Goal: Information Seeking & Learning: Learn about a topic

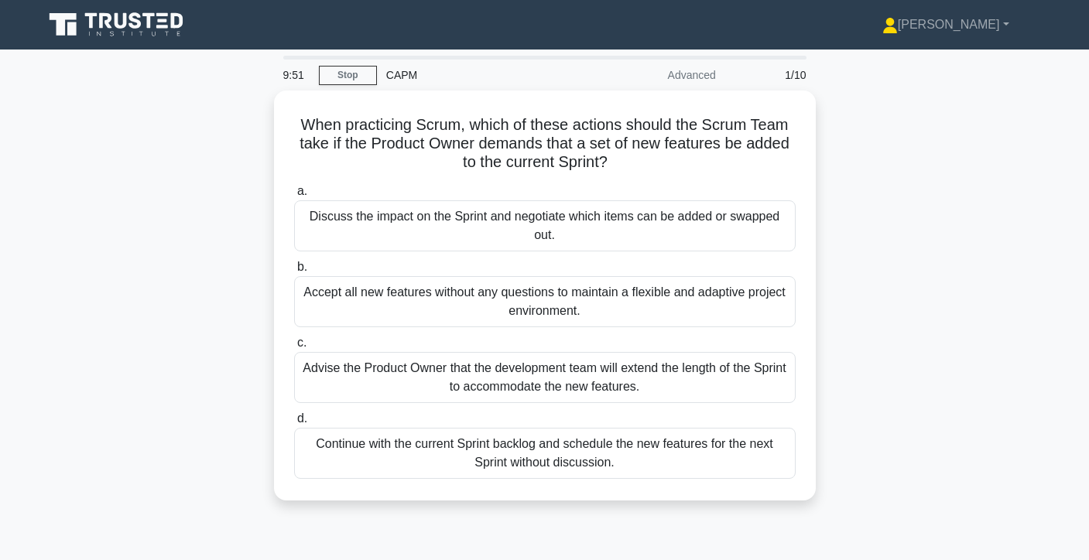
scroll to position [24, 0]
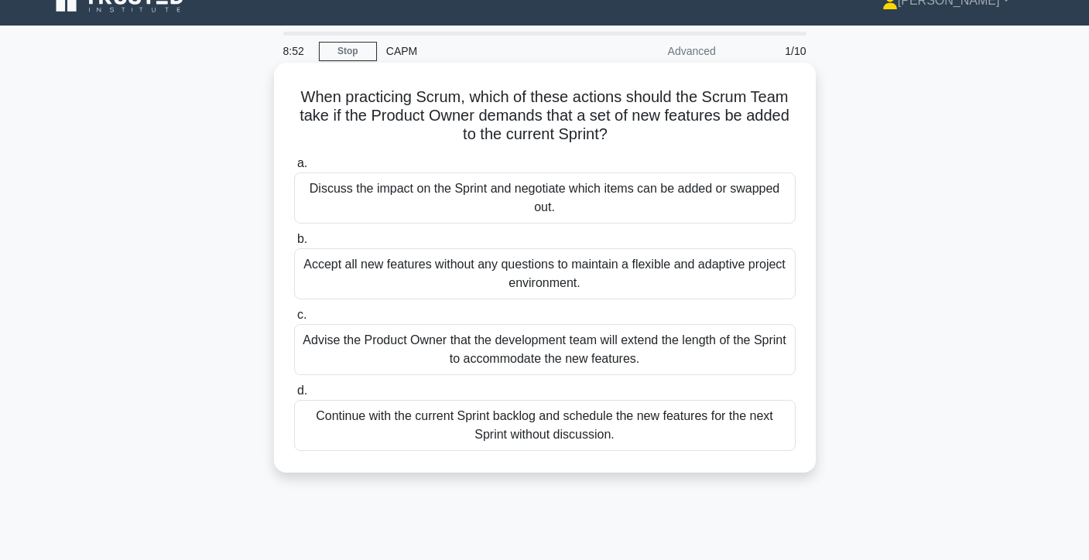
click at [550, 354] on div "Advise the Product Owner that the development team will extend the length of th…" at bounding box center [545, 349] width 502 height 51
click at [294, 320] on input "c. Advise the Product Owner that the development team will extend the length of…" at bounding box center [294, 315] width 0 height 10
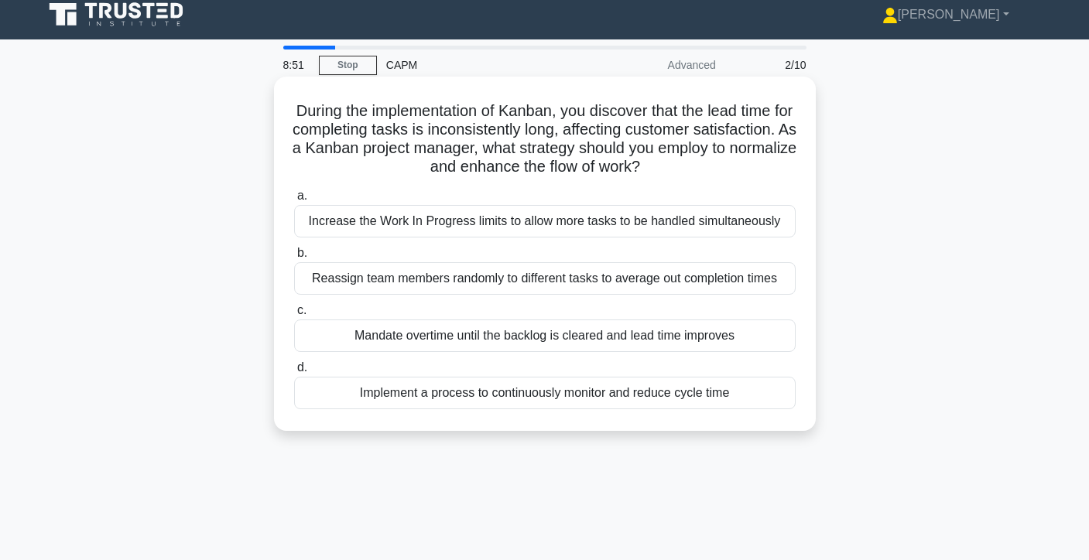
scroll to position [0, 0]
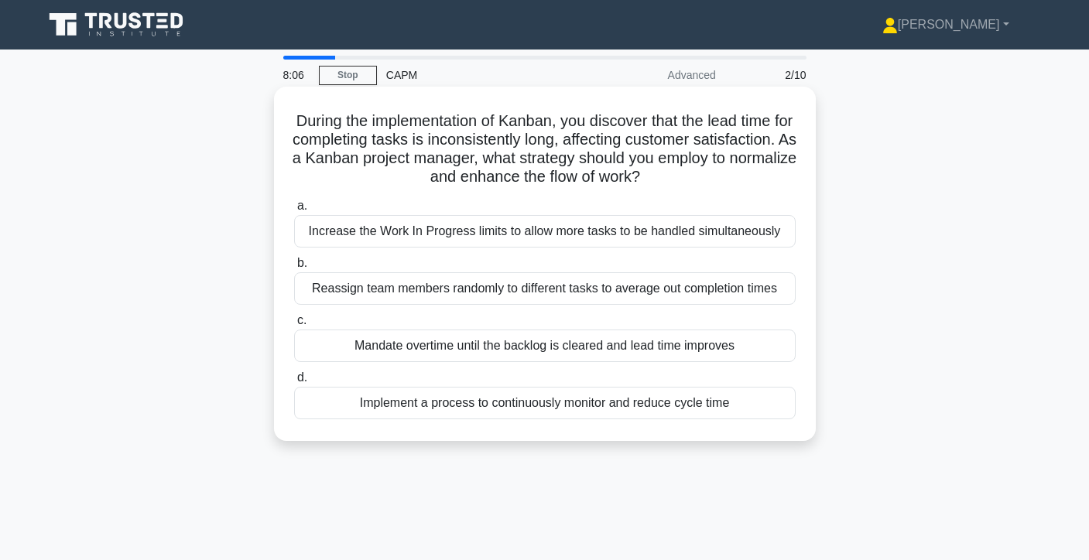
click at [481, 409] on div "Implement a process to continuously monitor and reduce cycle time" at bounding box center [545, 403] width 502 height 33
click at [294, 383] on input "d. Implement a process to continuously monitor and reduce cycle time" at bounding box center [294, 378] width 0 height 10
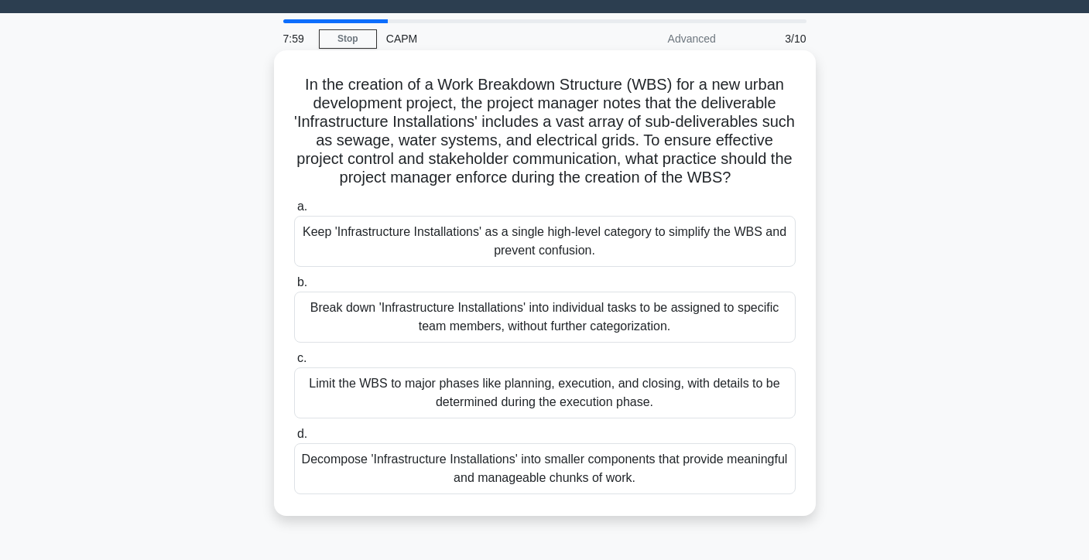
scroll to position [48, 0]
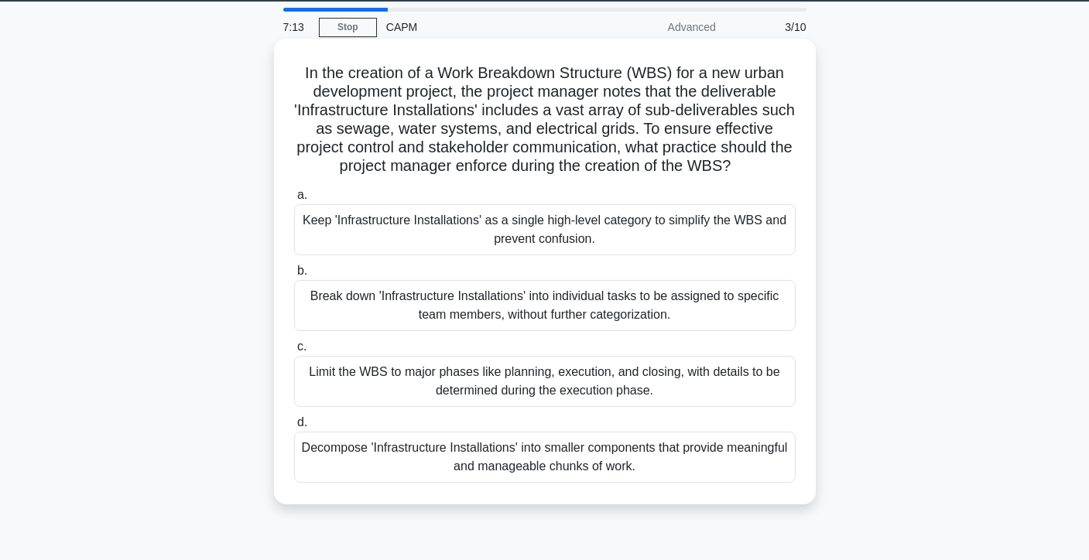
click at [588, 468] on div "Decompose 'Infrastructure Installations' into smaller components that provide m…" at bounding box center [545, 457] width 502 height 51
click at [294, 428] on input "d. Decompose 'Infrastructure Installations' into smaller components that provid…" at bounding box center [294, 423] width 0 height 10
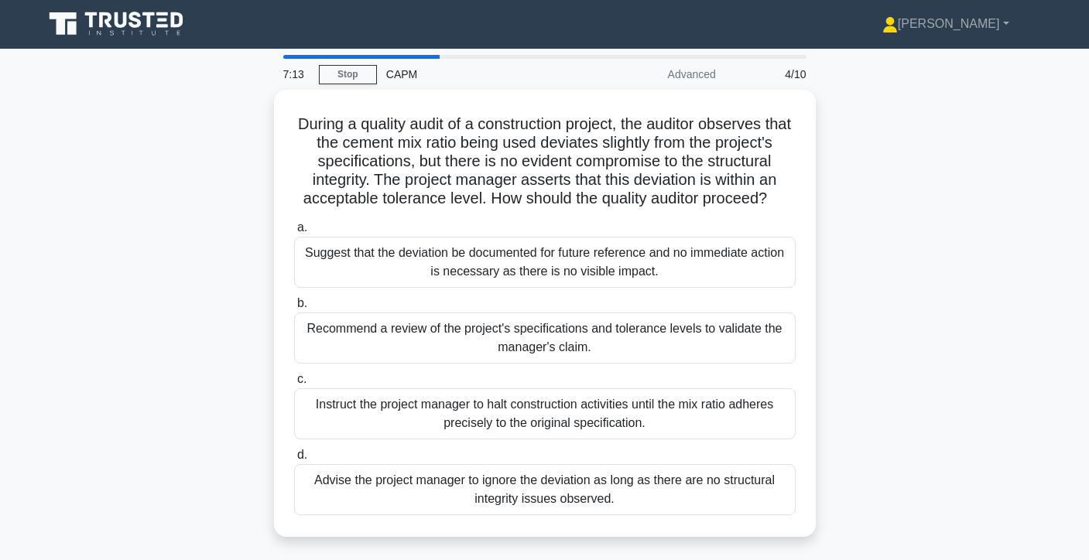
scroll to position [0, 0]
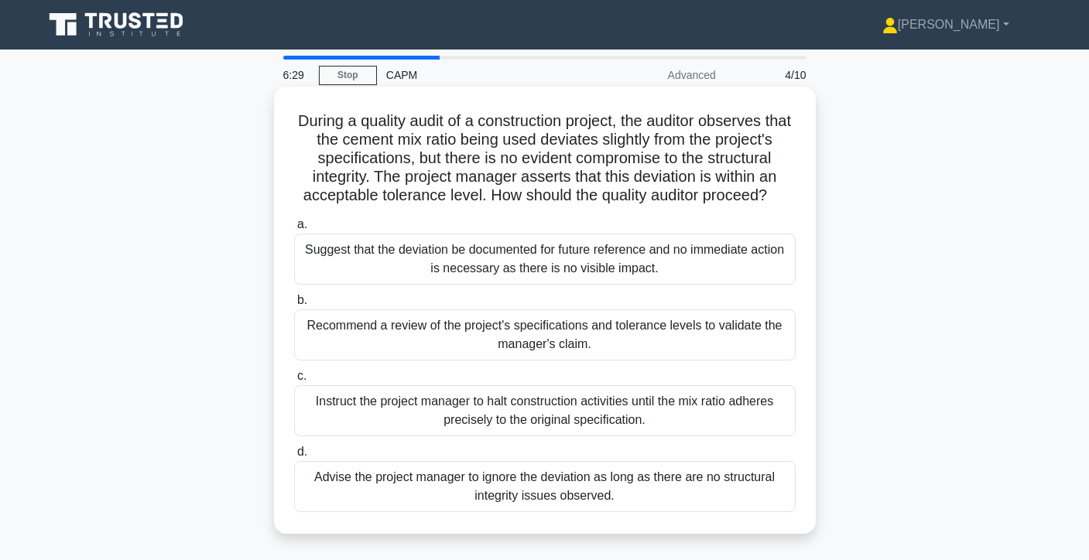
click at [737, 352] on div "Recommend a review of the project's specifications and tolerance levels to vali…" at bounding box center [545, 335] width 502 height 51
click at [294, 306] on input "b. Recommend a review of the project's specifications and tolerance levels to v…" at bounding box center [294, 301] width 0 height 10
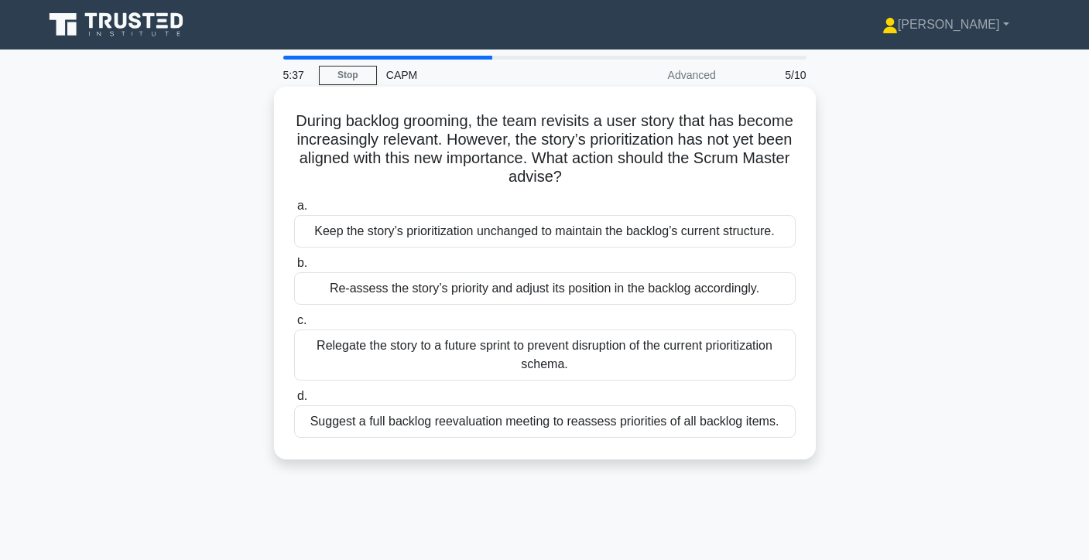
click at [735, 295] on div "Re-assess the story’s priority and adjust its position in the backlog according…" at bounding box center [545, 288] width 502 height 33
click at [294, 269] on input "b. Re-assess the story’s priority and adjust its position in the backlog accord…" at bounding box center [294, 264] width 0 height 10
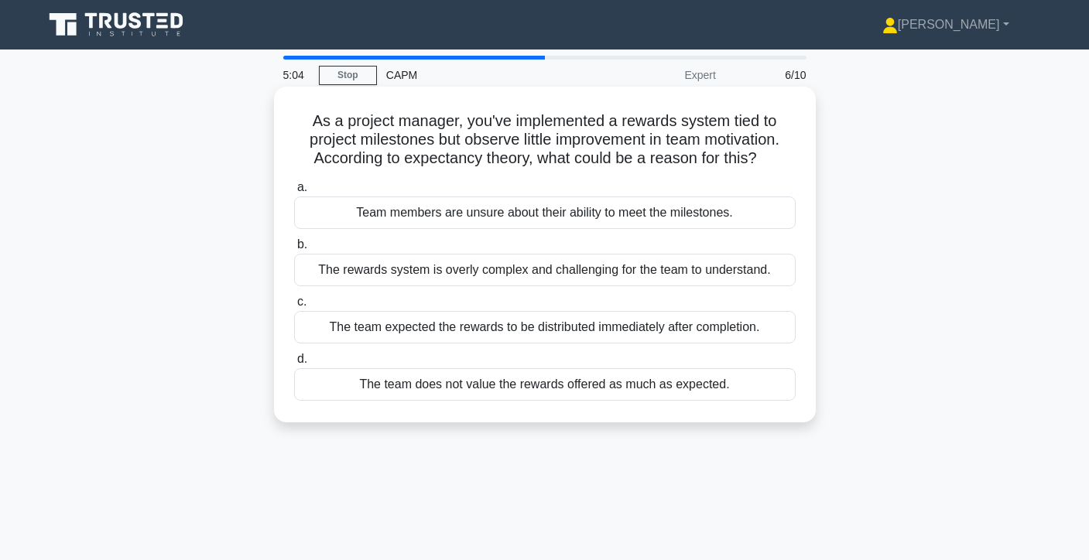
click at [732, 328] on div "The team expected the rewards to be distributed immediately after completion." at bounding box center [545, 327] width 502 height 33
click at [294, 307] on input "c. The team expected the rewards to be distributed immediately after completion." at bounding box center [294, 302] width 0 height 10
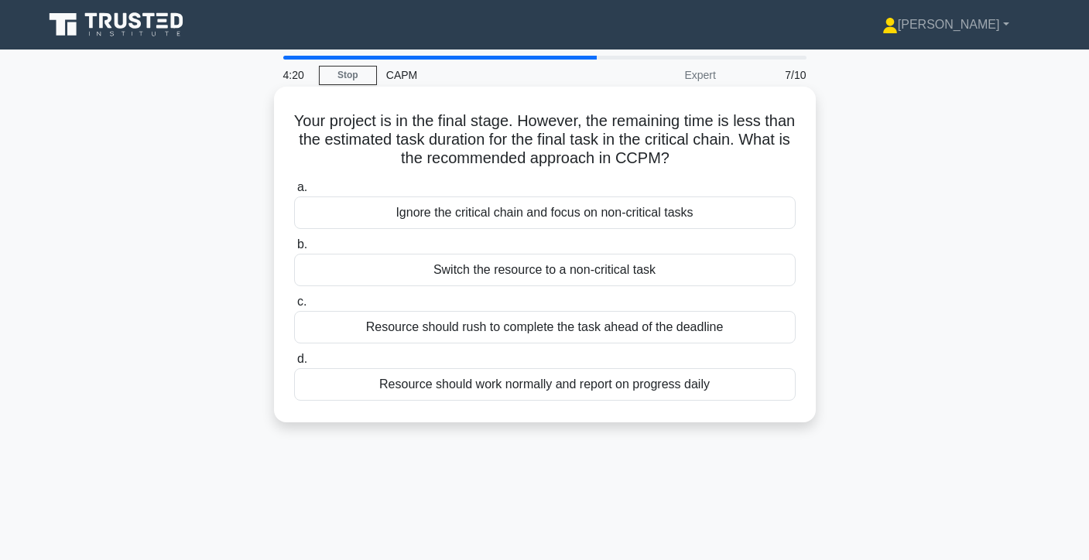
click at [744, 327] on div "Resource should rush to complete the task ahead of the deadline" at bounding box center [545, 327] width 502 height 33
click at [294, 307] on input "c. Resource should rush to complete the task ahead of the deadline" at bounding box center [294, 302] width 0 height 10
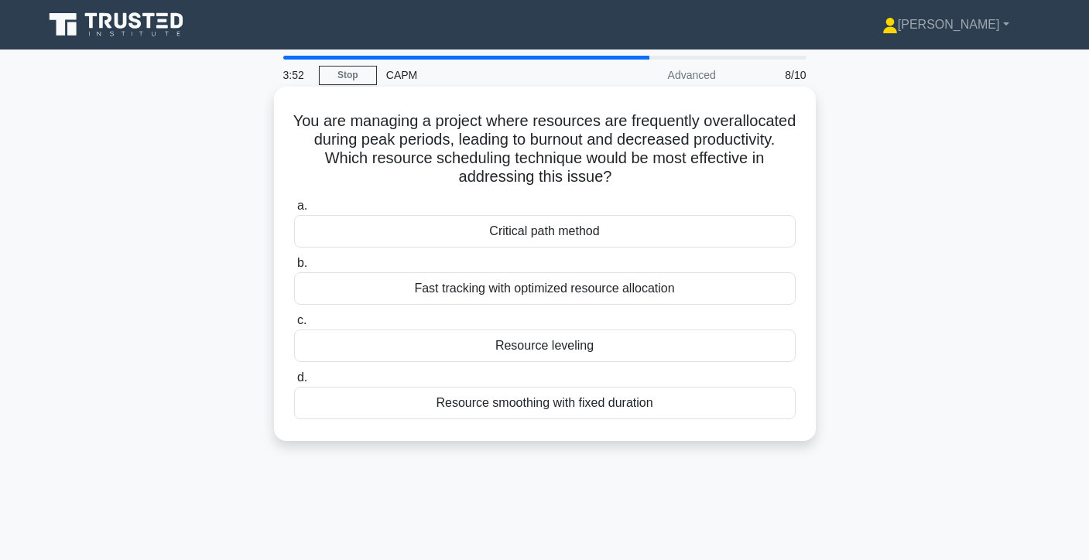
click at [693, 286] on div "Fast tracking with optimized resource allocation" at bounding box center [545, 288] width 502 height 33
click at [294, 269] on input "b. Fast tracking with optimized resource allocation" at bounding box center [294, 264] width 0 height 10
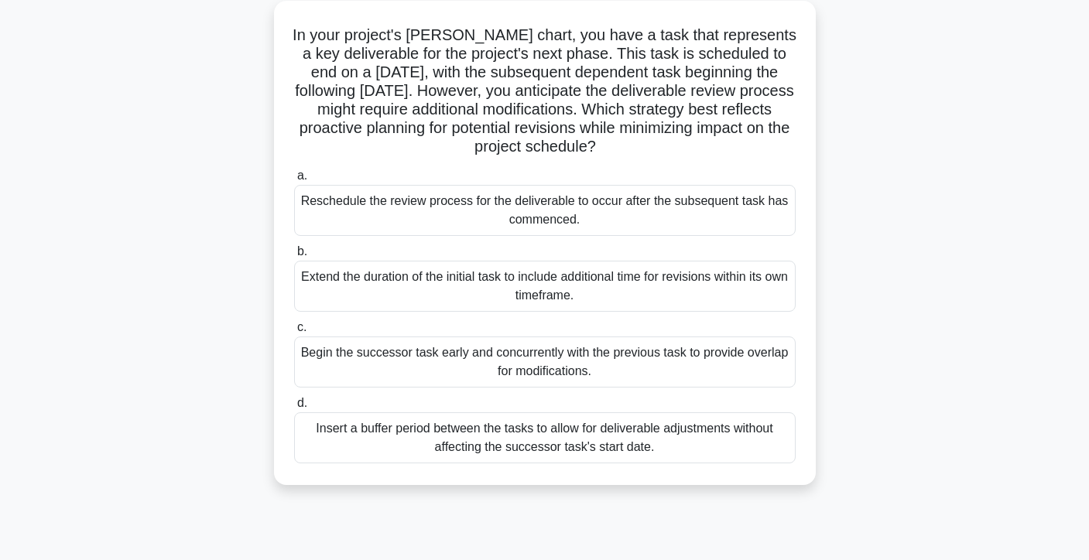
scroll to position [91, 0]
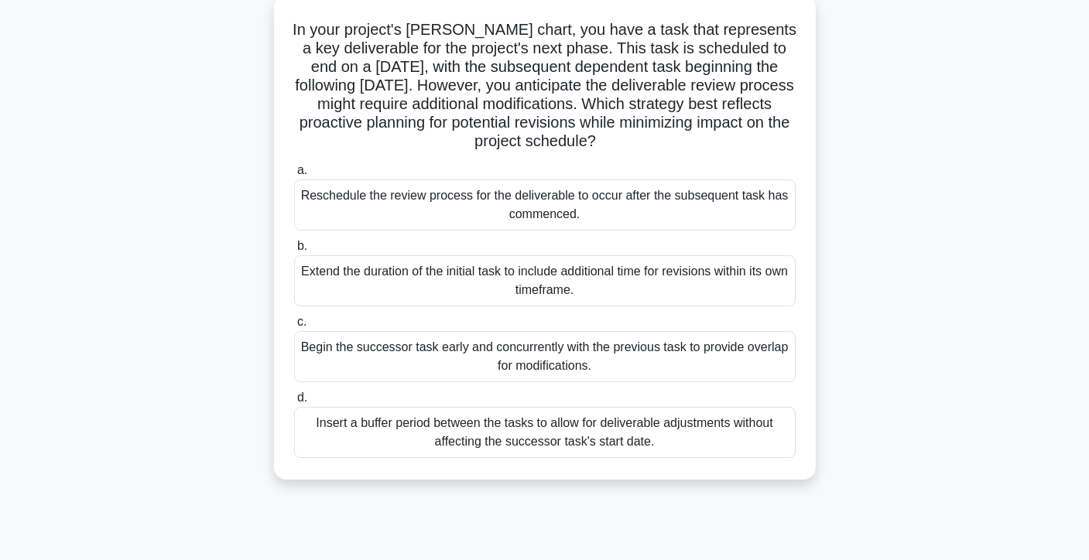
click at [701, 434] on div "Insert a buffer period between the tasks to allow for deliverable adjustments w…" at bounding box center [545, 432] width 502 height 51
click at [294, 403] on input "d. Insert a buffer period between the tasks to allow for deliverable adjustment…" at bounding box center [294, 398] width 0 height 10
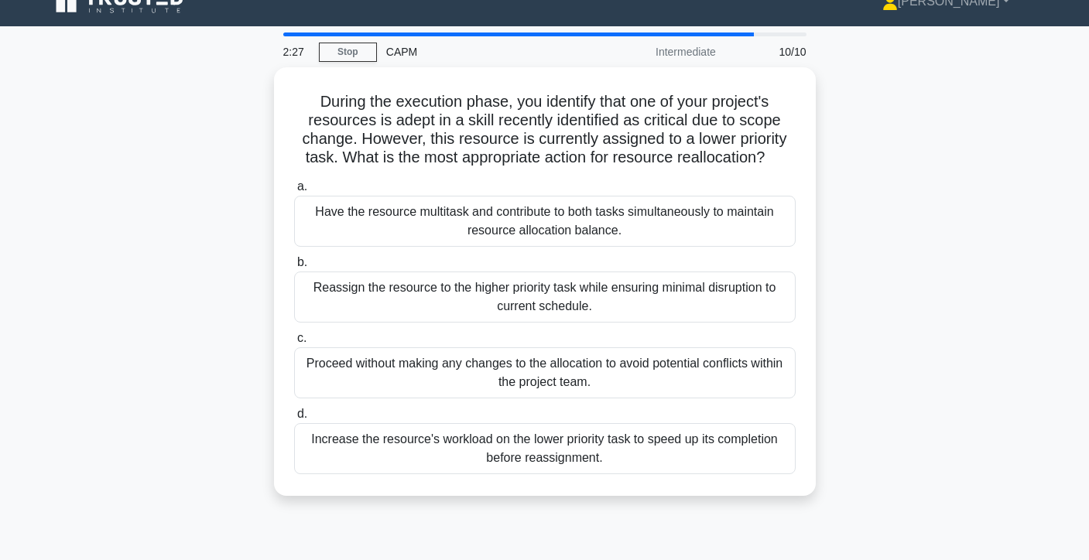
scroll to position [0, 0]
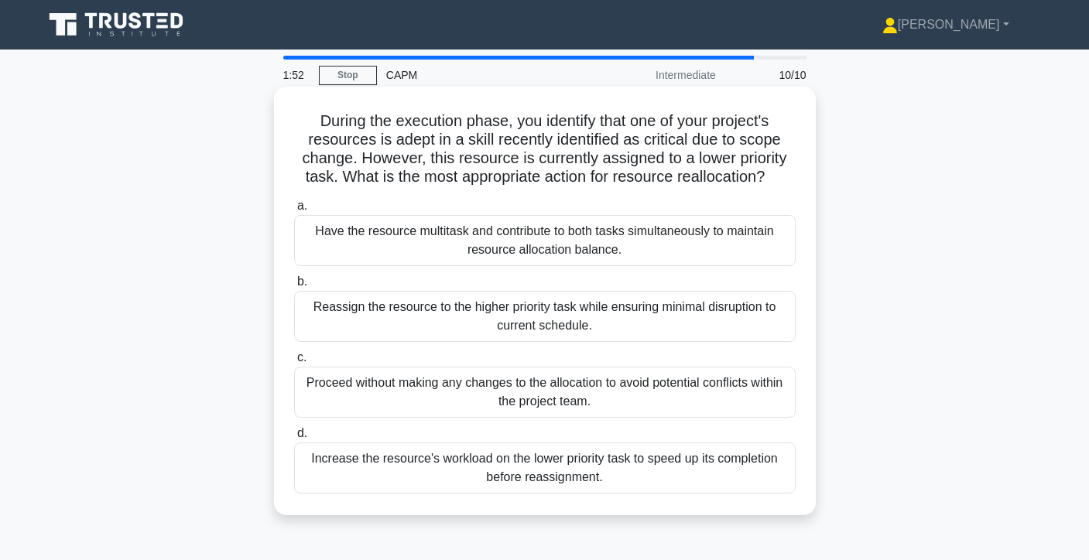
click at [788, 312] on div "Reassign the resource to the higher priority task while ensuring minimal disrup…" at bounding box center [545, 316] width 502 height 51
click at [294, 287] on input "b. Reassign the resource to the higher priority task while ensuring minimal dis…" at bounding box center [294, 282] width 0 height 10
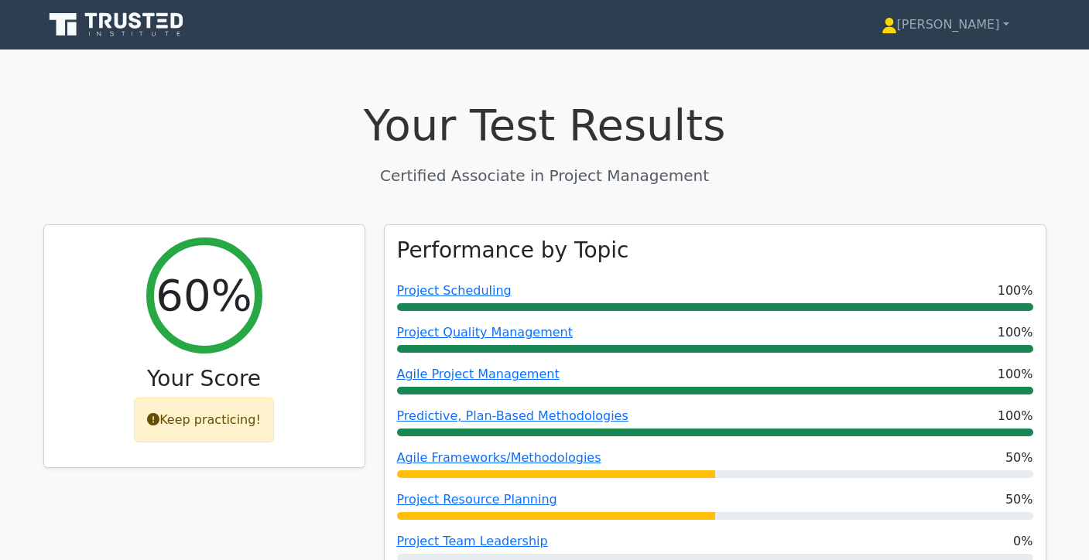
scroll to position [791, 0]
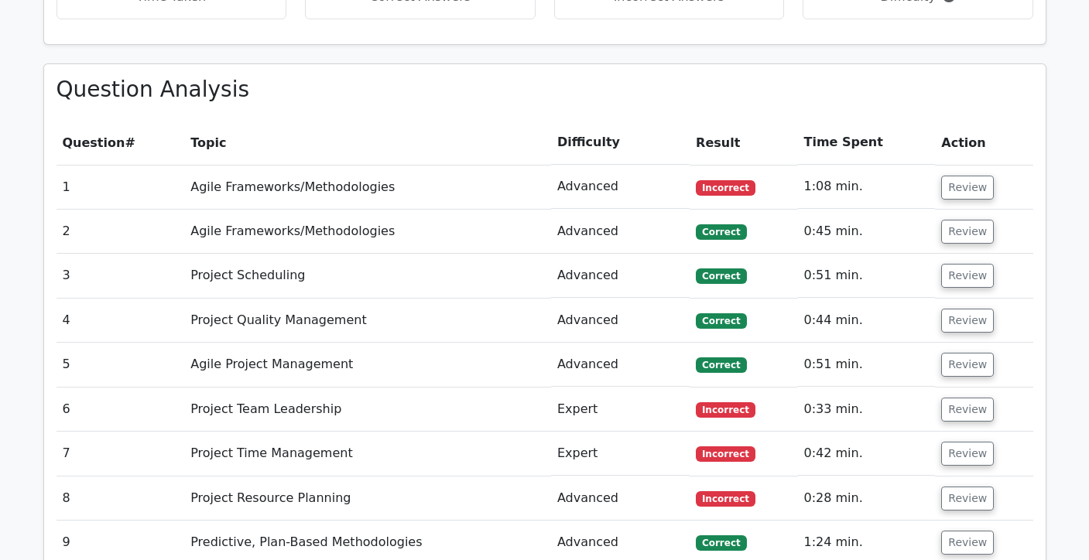
click at [971, 189] on button "Review" at bounding box center [967, 188] width 53 height 24
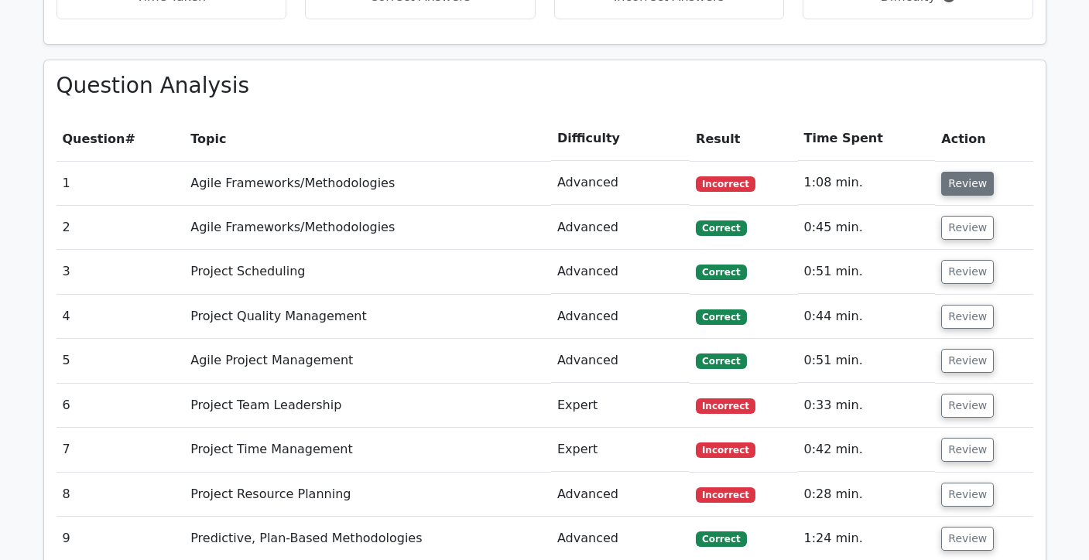
click at [961, 190] on button "Review" at bounding box center [967, 184] width 53 height 24
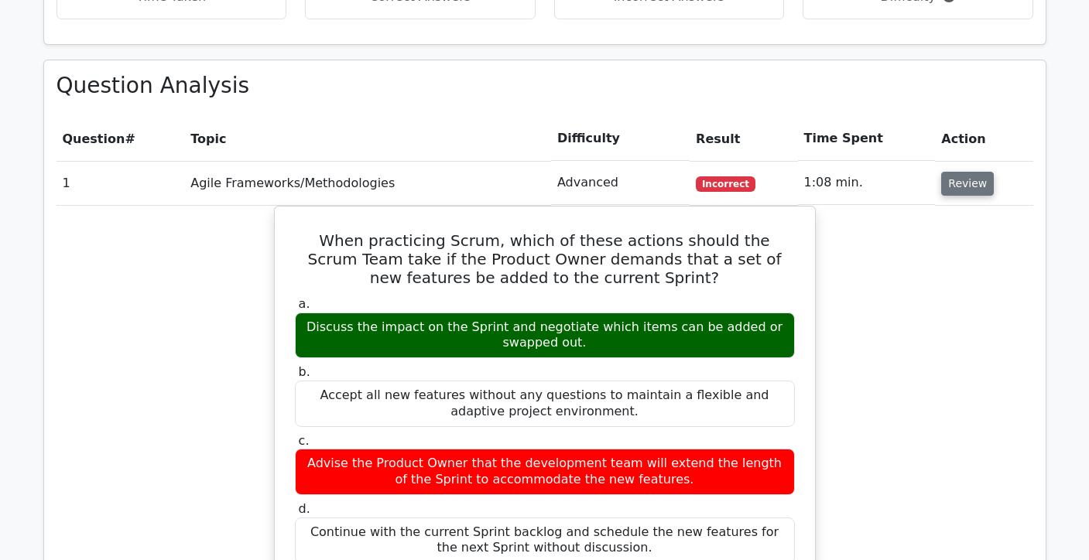
click at [961, 190] on button "Review" at bounding box center [967, 184] width 53 height 24
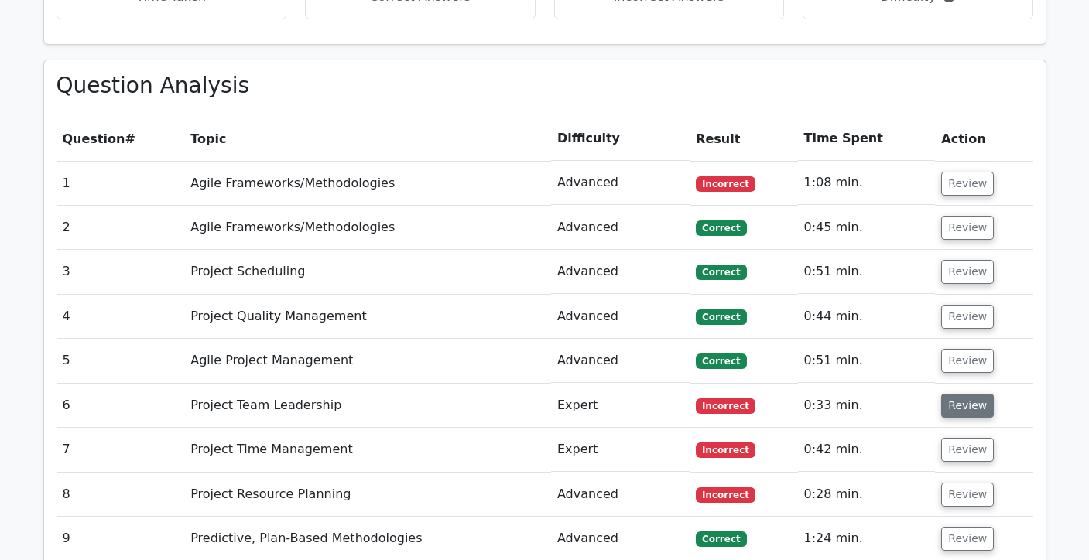
click at [941, 410] on button "Review" at bounding box center [967, 406] width 53 height 24
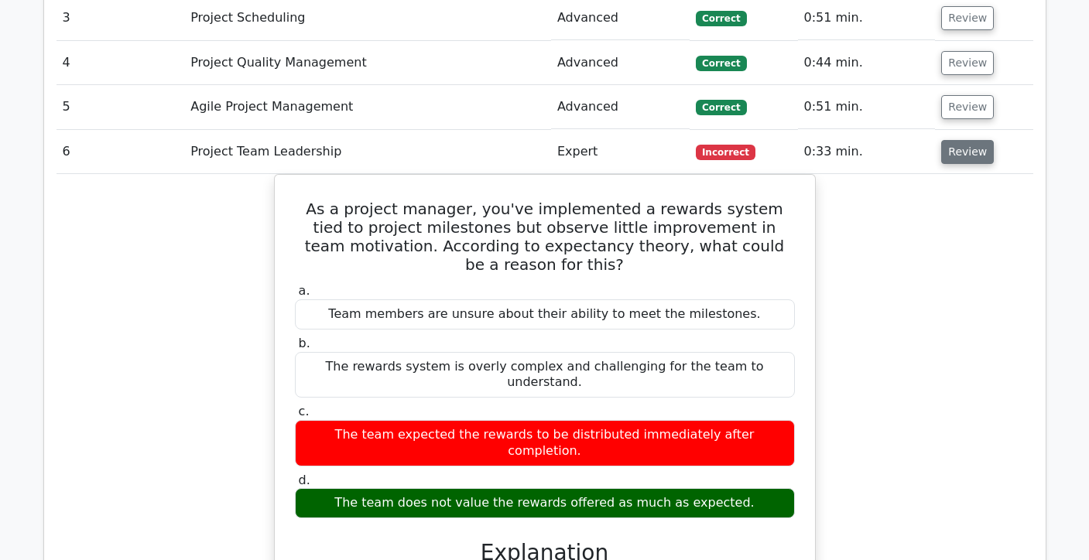
scroll to position [1044, 0]
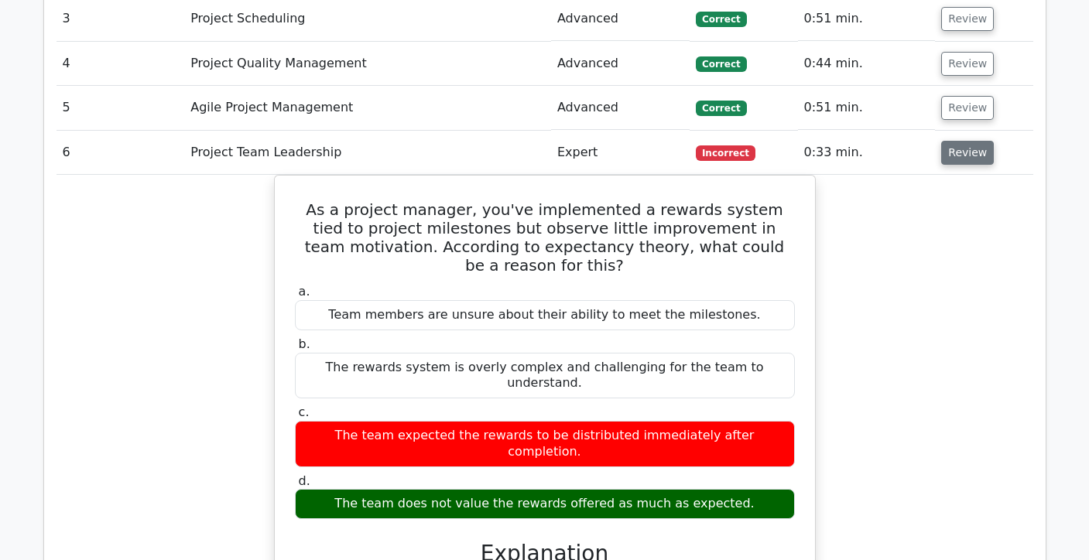
click at [975, 155] on button "Review" at bounding box center [967, 153] width 53 height 24
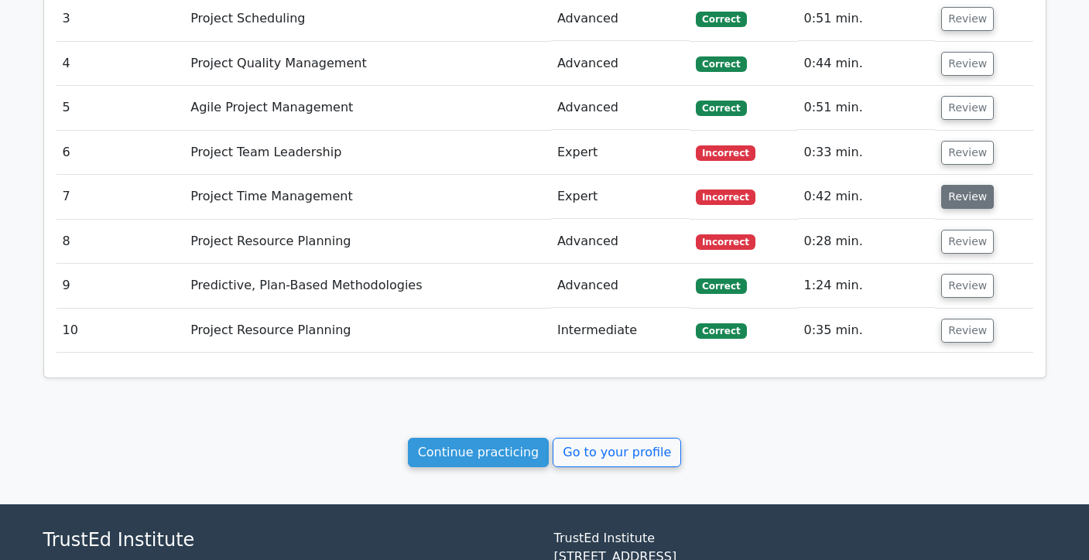
click at [968, 196] on button "Review" at bounding box center [967, 197] width 53 height 24
click at [958, 205] on button "Review" at bounding box center [967, 197] width 53 height 24
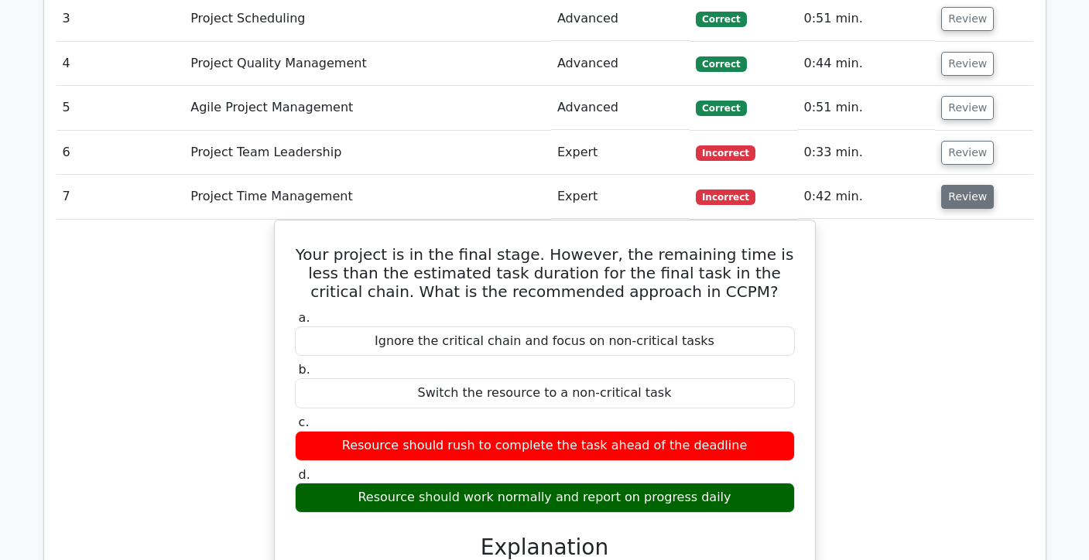
click at [958, 205] on button "Review" at bounding box center [967, 197] width 53 height 24
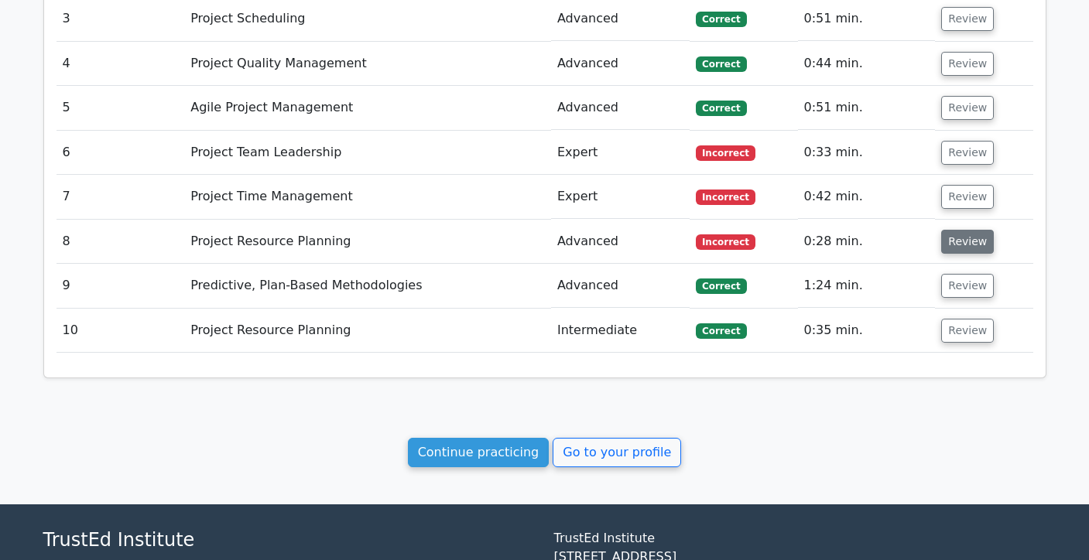
click at [964, 249] on button "Review" at bounding box center [967, 242] width 53 height 24
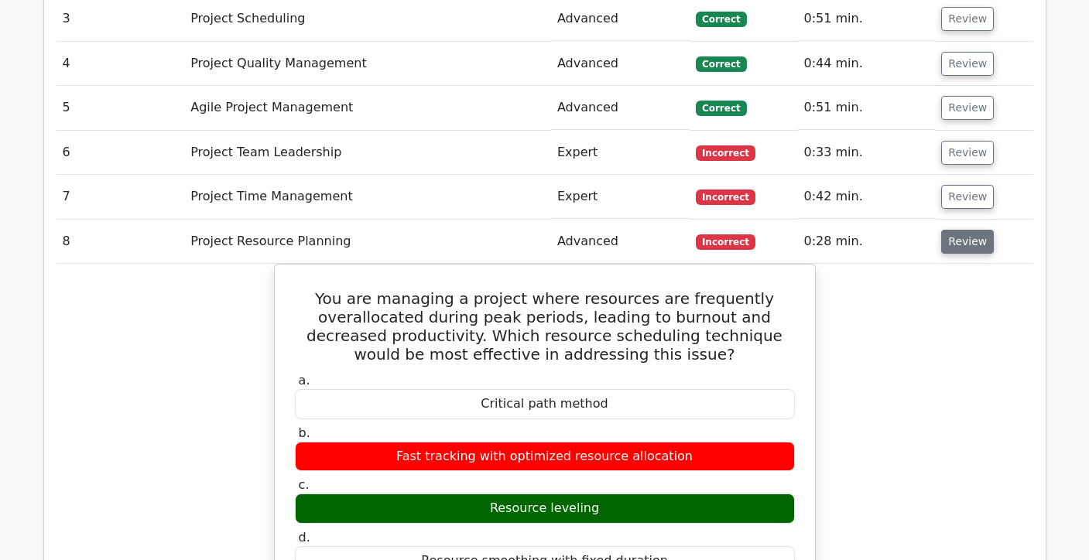
click at [964, 249] on button "Review" at bounding box center [967, 242] width 53 height 24
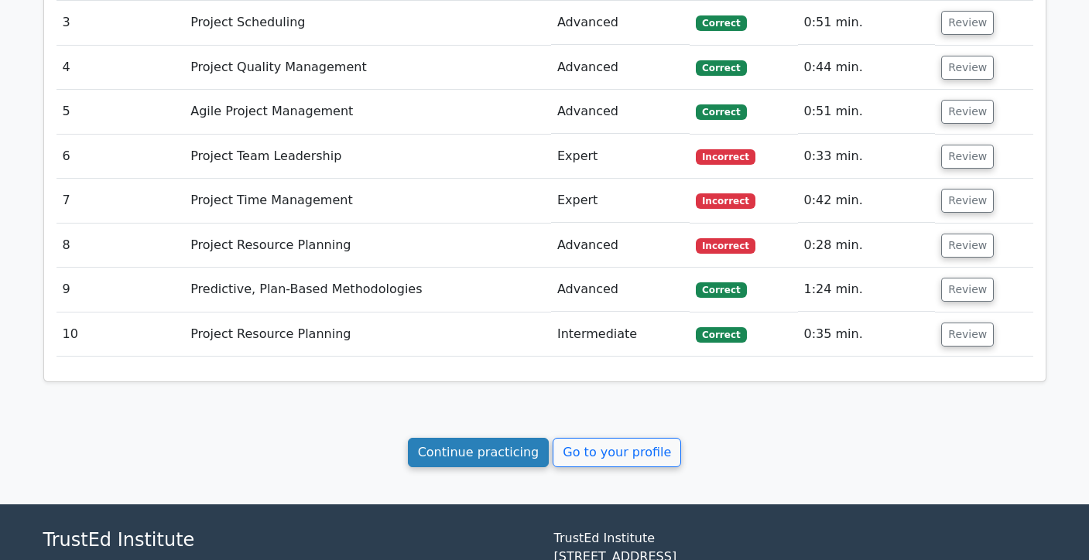
click at [509, 463] on link "Continue practicing" at bounding box center [479, 452] width 142 height 29
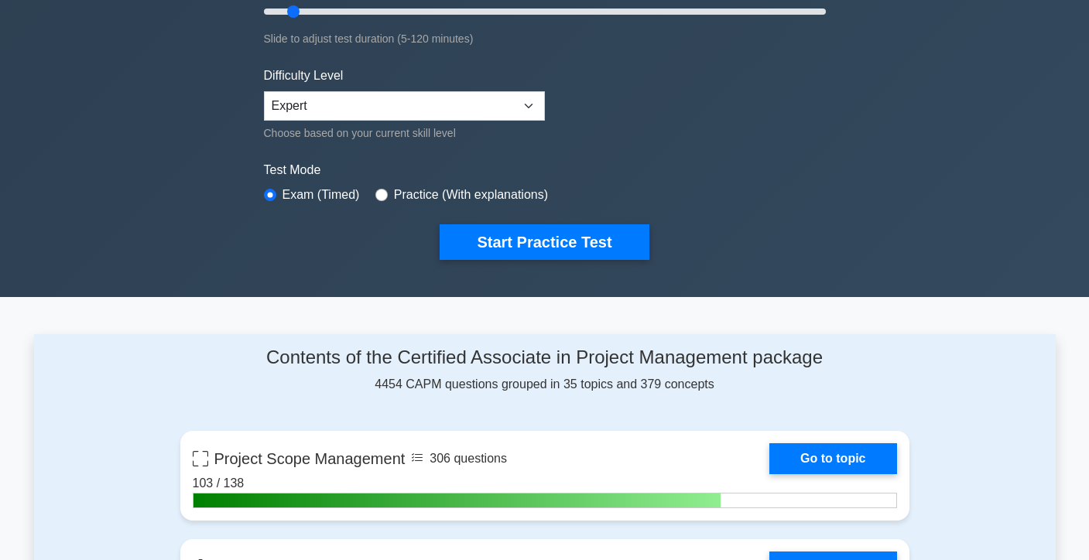
scroll to position [327, 0]
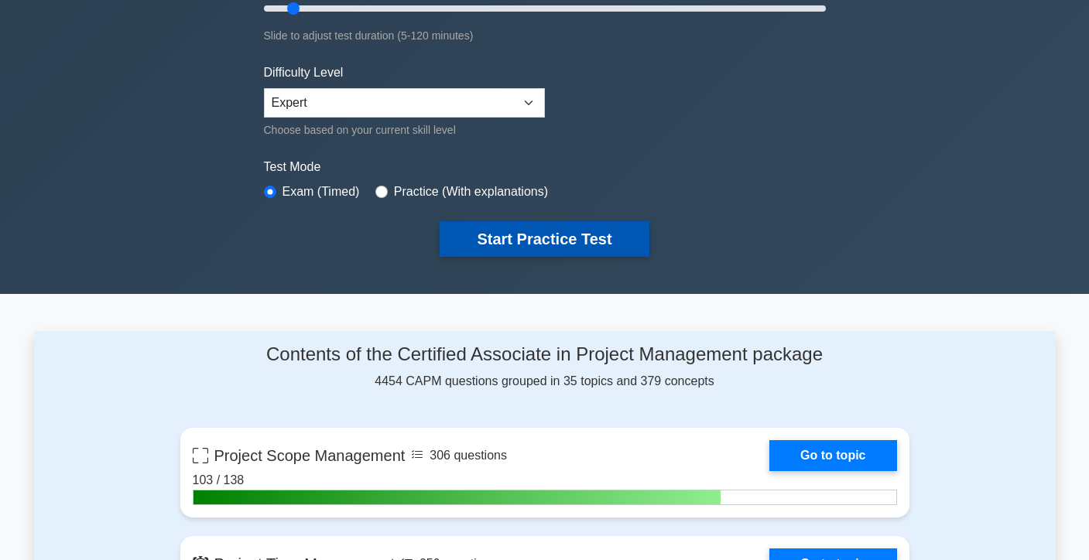
click at [639, 242] on button "Start Practice Test" at bounding box center [544, 239] width 209 height 36
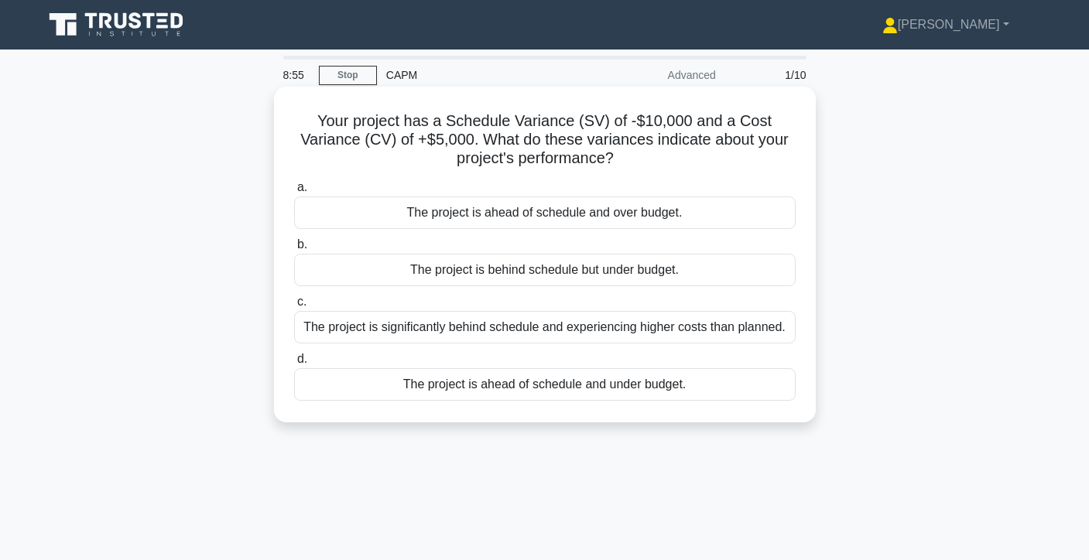
click at [663, 274] on div "The project is behind schedule but under budget." at bounding box center [545, 270] width 502 height 33
click at [294, 250] on input "b. The project is behind schedule but under budget." at bounding box center [294, 245] width 0 height 10
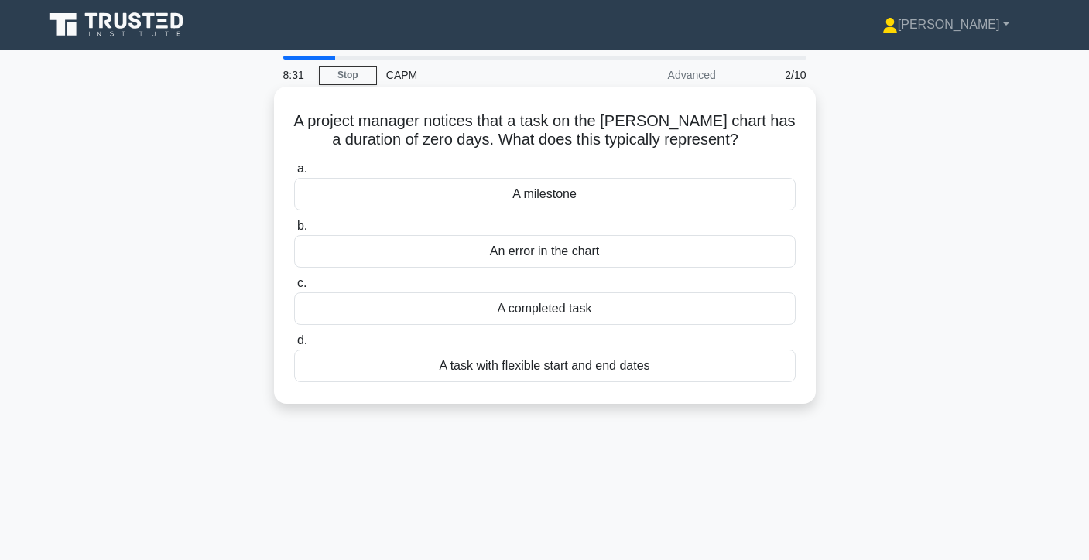
click at [626, 313] on div "A completed task" at bounding box center [545, 309] width 502 height 33
click at [294, 289] on input "c. A completed task" at bounding box center [294, 284] width 0 height 10
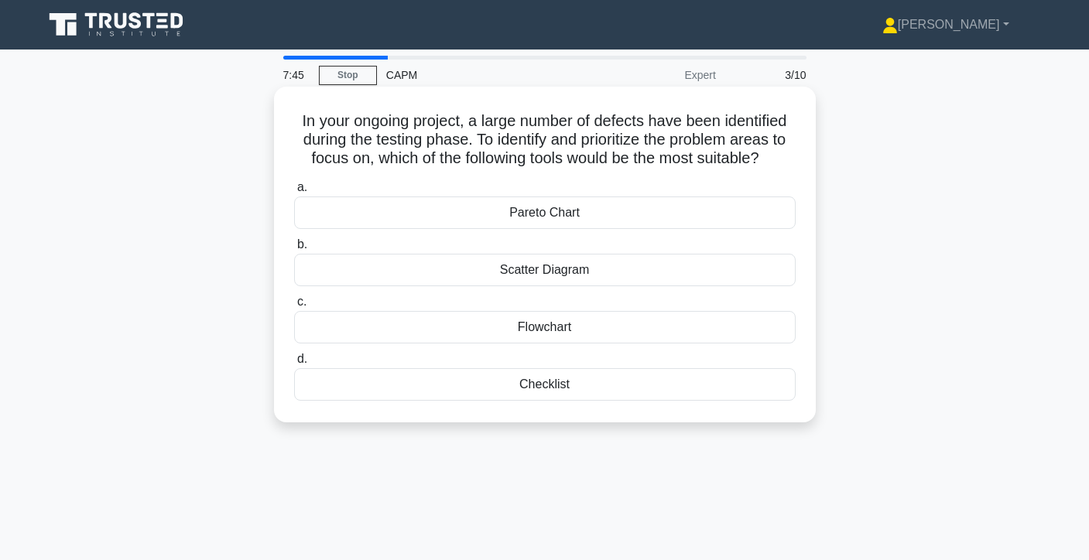
click at [479, 209] on div "Pareto Chart" at bounding box center [545, 213] width 502 height 33
click at [294, 193] on input "a. Pareto Chart" at bounding box center [294, 188] width 0 height 10
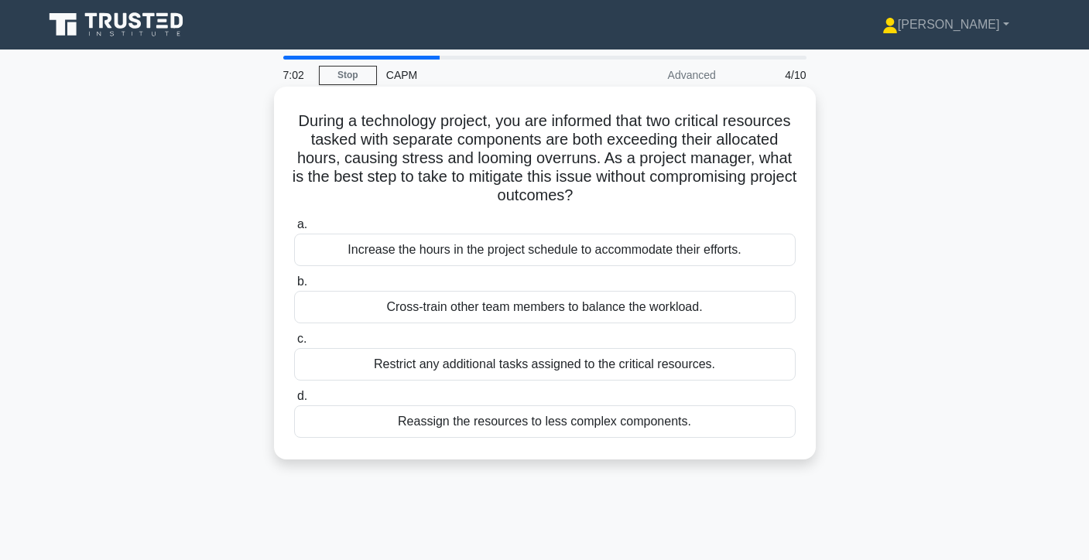
click at [623, 307] on div "Cross-train other team members to balance the workload." at bounding box center [545, 307] width 502 height 33
click at [294, 287] on input "b. Cross-train other team members to balance the workload." at bounding box center [294, 282] width 0 height 10
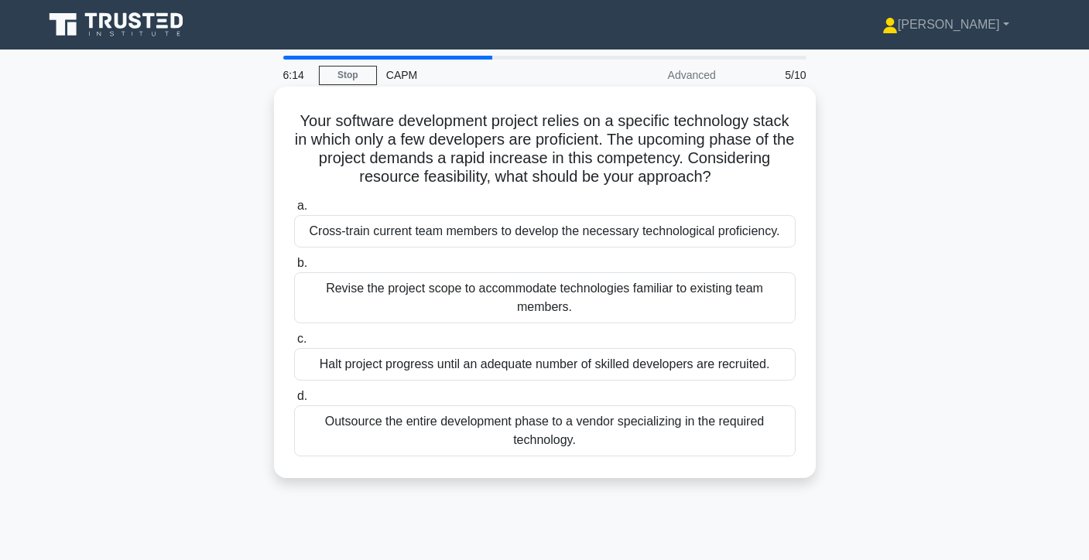
click at [645, 241] on div "Cross-train current team members to develop the necessary technological profici…" at bounding box center [545, 231] width 502 height 33
click at [294, 211] on input "a. Cross-train current team members to develop the necessary technological prof…" at bounding box center [294, 206] width 0 height 10
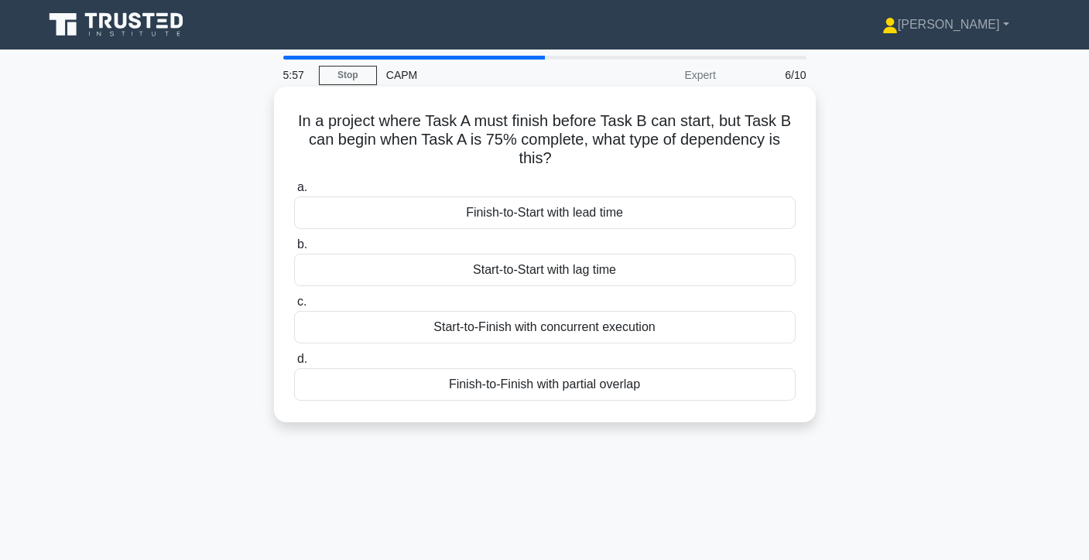
click at [668, 215] on div "Finish-to-Start with lead time" at bounding box center [545, 213] width 502 height 33
click at [294, 193] on input "a. Finish-to-Start with lead time" at bounding box center [294, 188] width 0 height 10
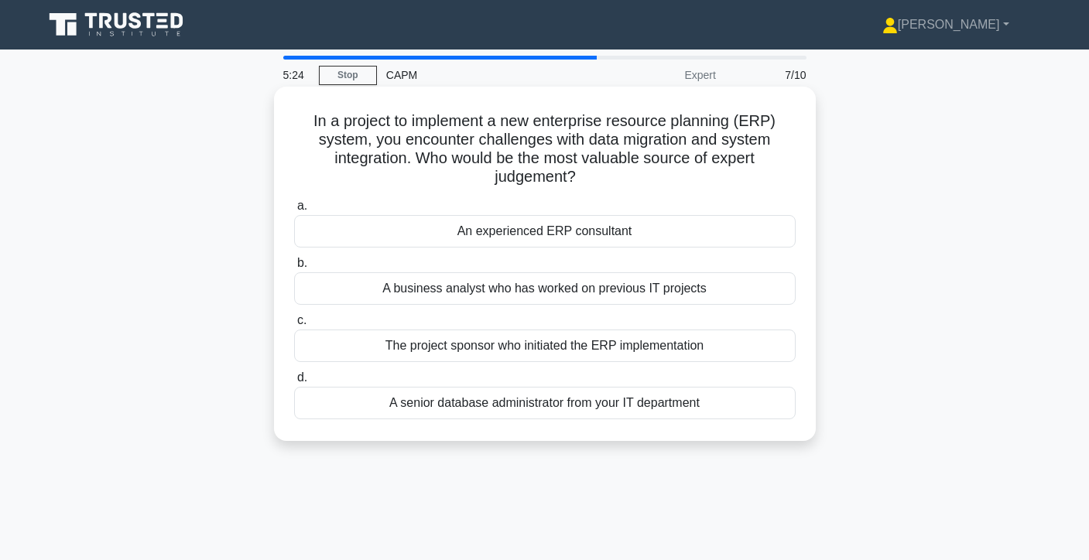
click at [636, 352] on div "The project sponsor who initiated the ERP implementation" at bounding box center [545, 346] width 502 height 33
click at [294, 326] on input "c. The project sponsor who initiated the ERP implementation" at bounding box center [294, 321] width 0 height 10
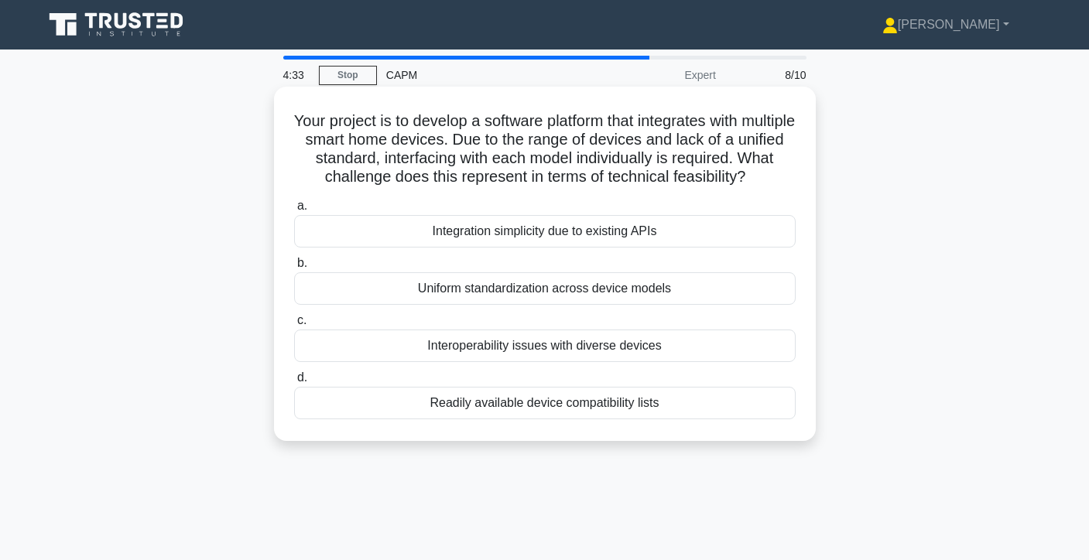
click at [737, 290] on div "Uniform standardization across device models" at bounding box center [545, 288] width 502 height 33
click at [294, 269] on input "b. Uniform standardization across device models" at bounding box center [294, 264] width 0 height 10
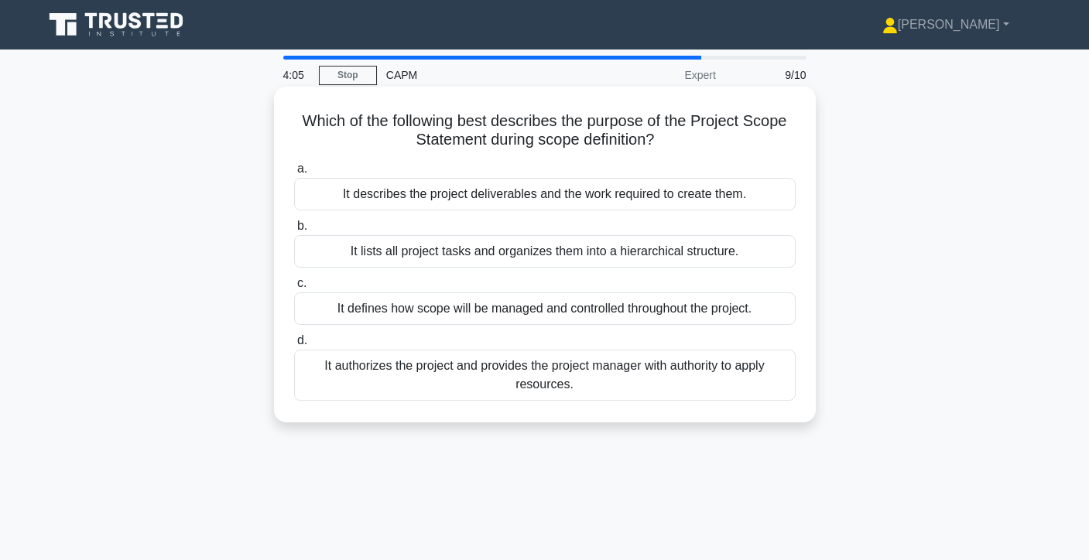
click at [701, 314] on div "It defines how scope will be managed and controlled throughout the project." at bounding box center [545, 309] width 502 height 33
click at [294, 289] on input "c. It defines how scope will be managed and controlled throughout the project." at bounding box center [294, 284] width 0 height 10
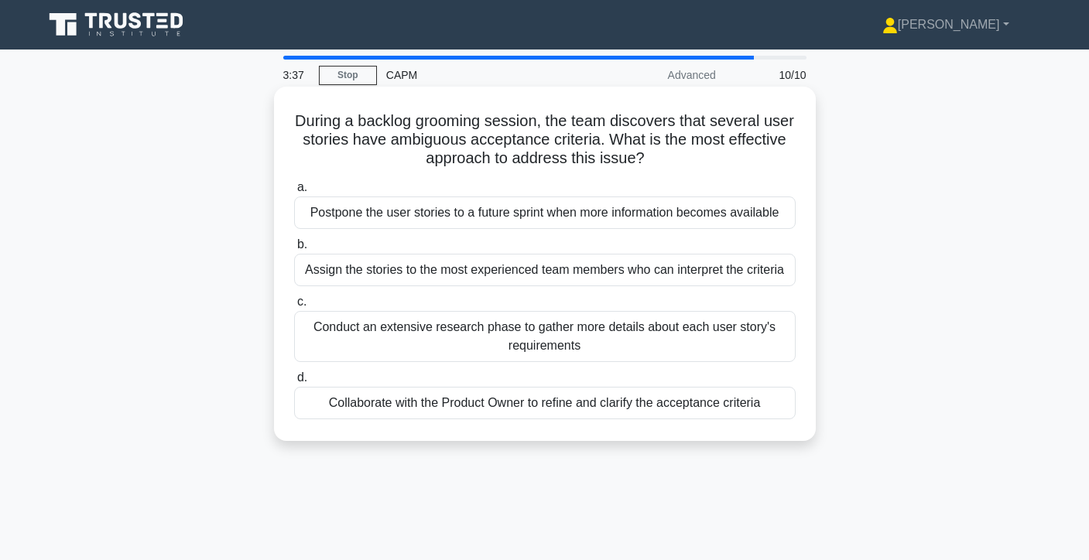
click at [685, 266] on div "Assign the stories to the most experienced team members who can interpret the c…" at bounding box center [545, 270] width 502 height 33
click at [294, 250] on input "b. Assign the stories to the most experienced team members who can interpret th…" at bounding box center [294, 245] width 0 height 10
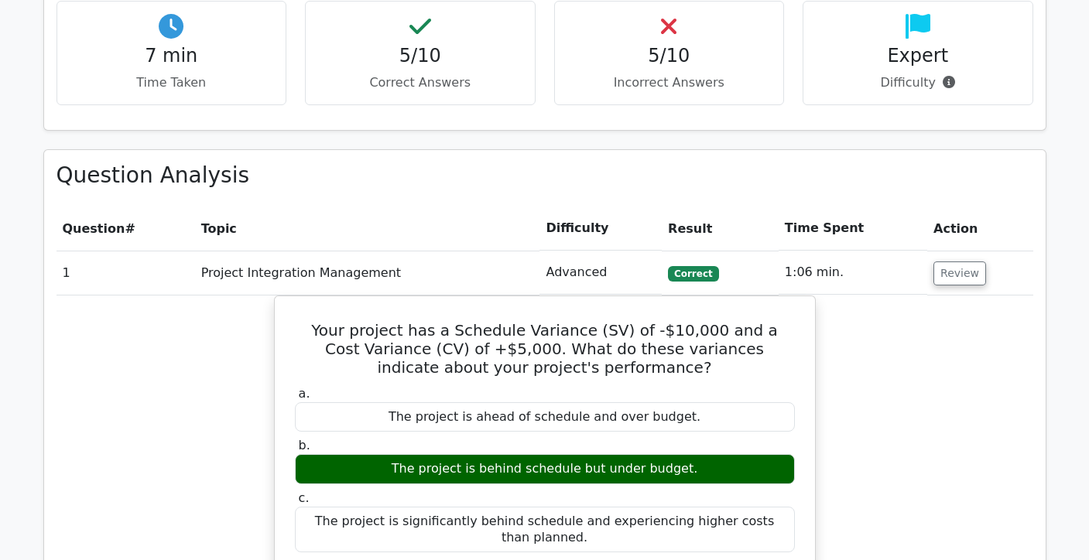
scroll to position [770, 0]
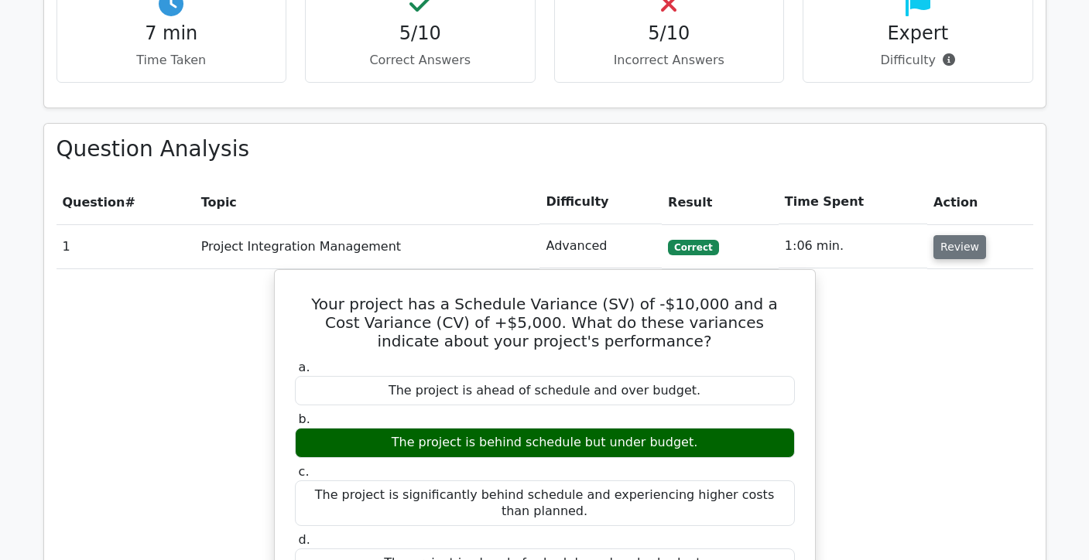
click at [956, 243] on button "Review" at bounding box center [960, 247] width 53 height 24
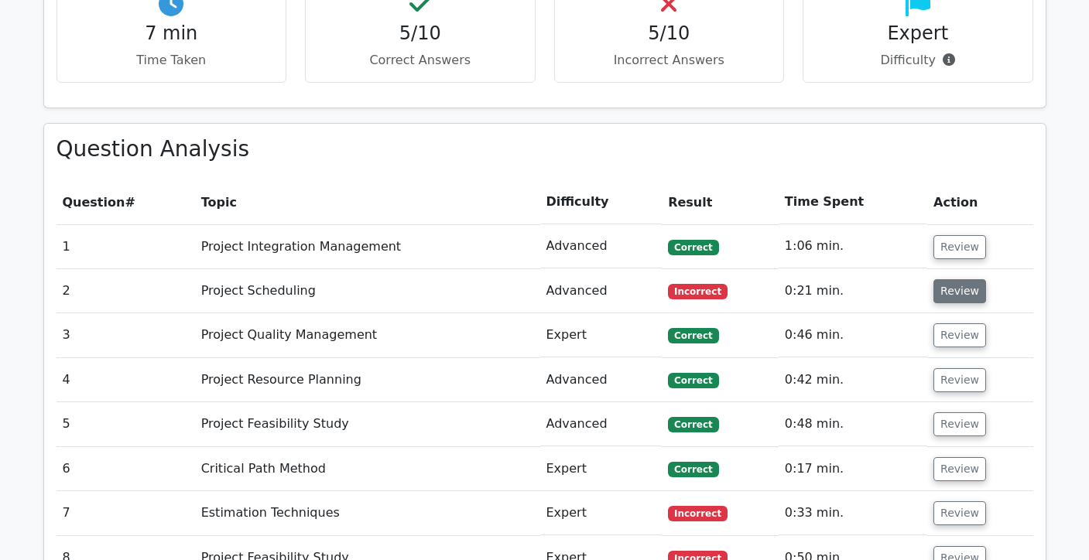
click at [951, 293] on button "Review" at bounding box center [960, 291] width 53 height 24
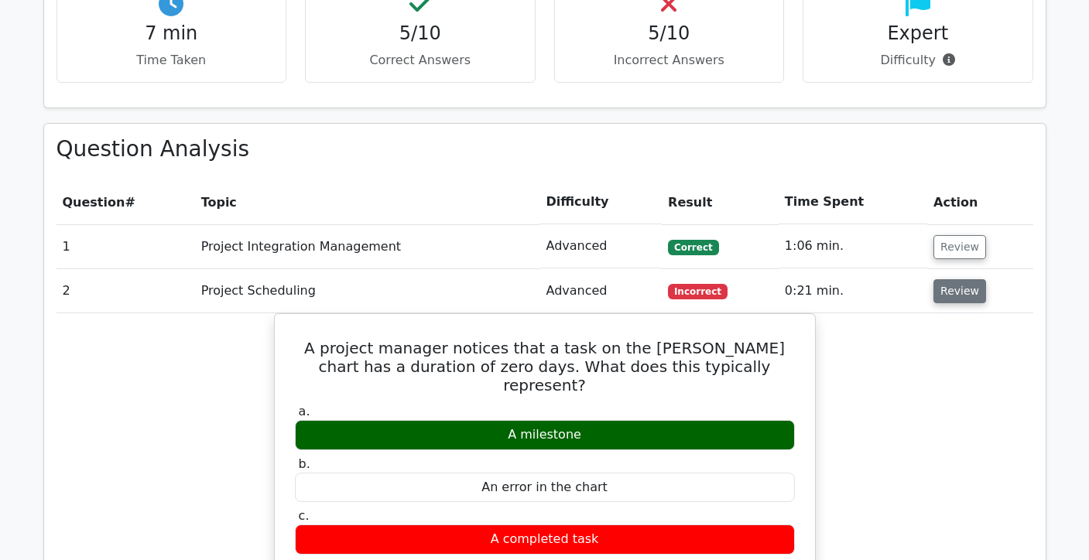
click at [968, 296] on button "Review" at bounding box center [960, 291] width 53 height 24
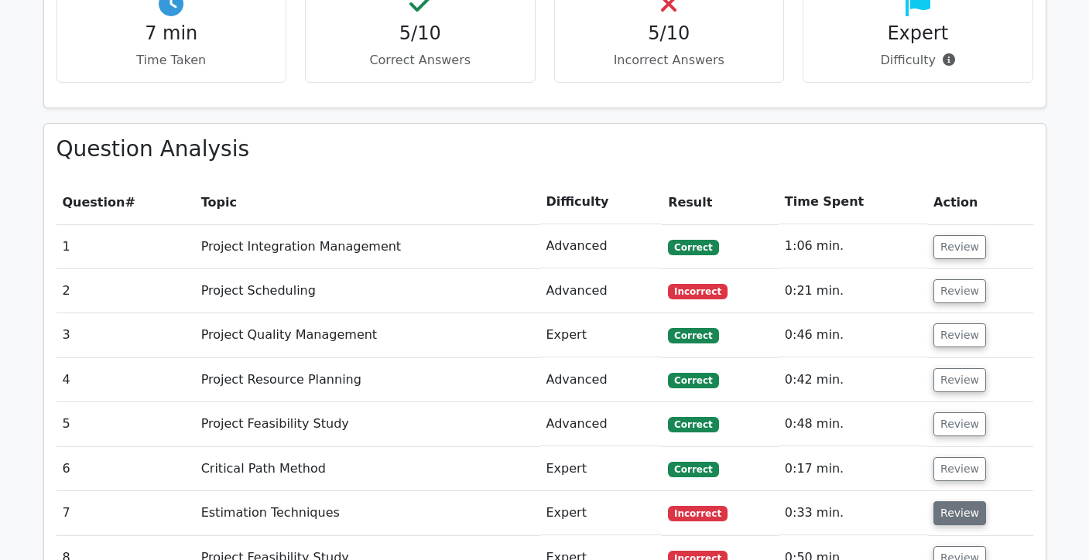
click at [940, 511] on button "Review" at bounding box center [960, 514] width 53 height 24
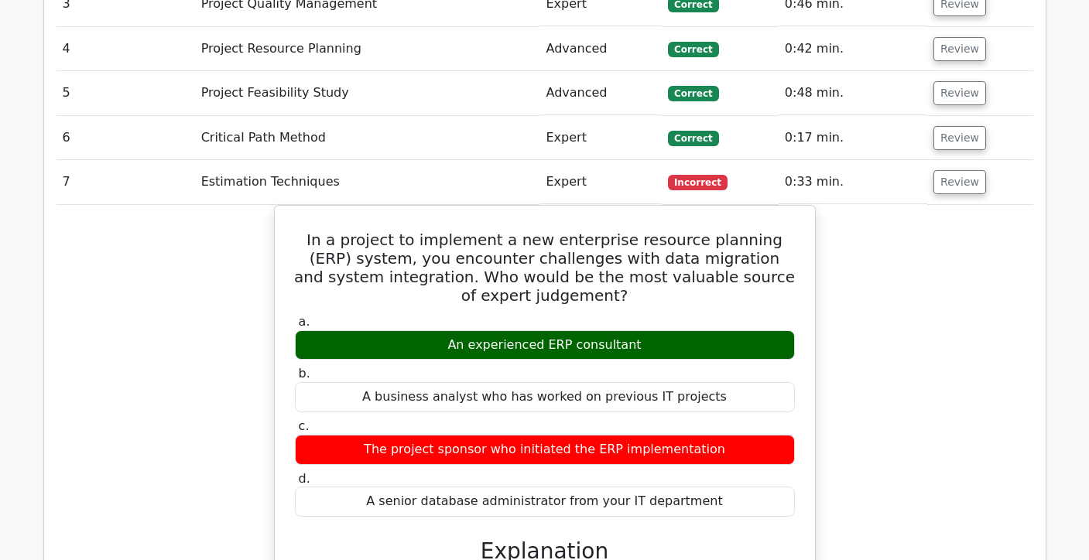
scroll to position [1102, 0]
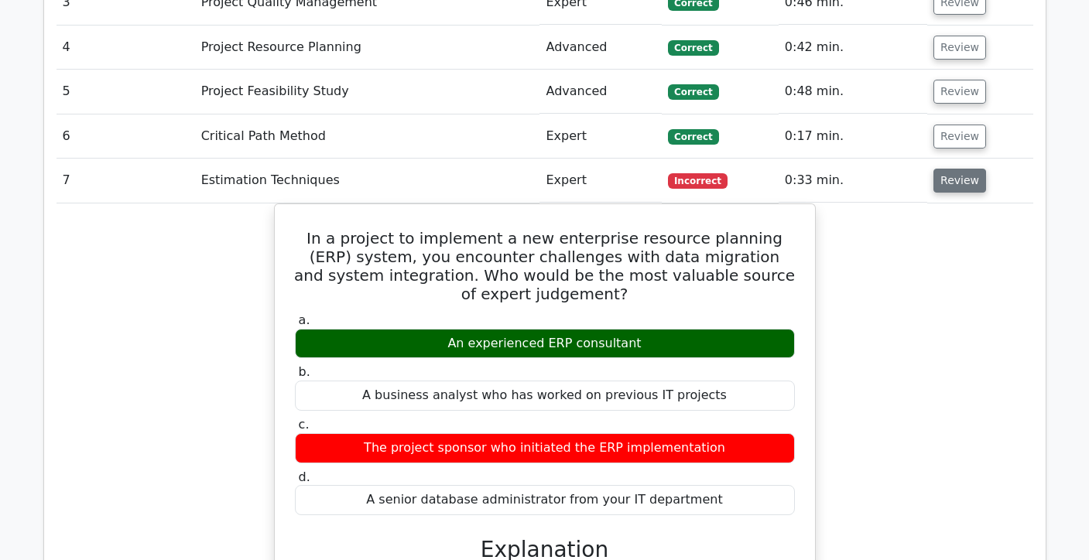
click at [961, 187] on button "Review" at bounding box center [960, 181] width 53 height 24
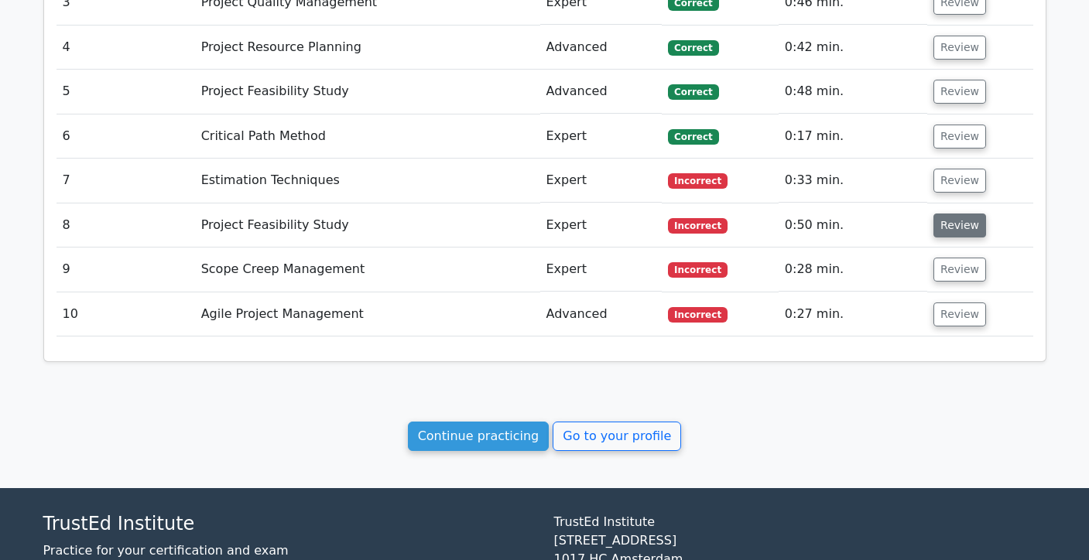
click at [960, 238] on button "Review" at bounding box center [960, 226] width 53 height 24
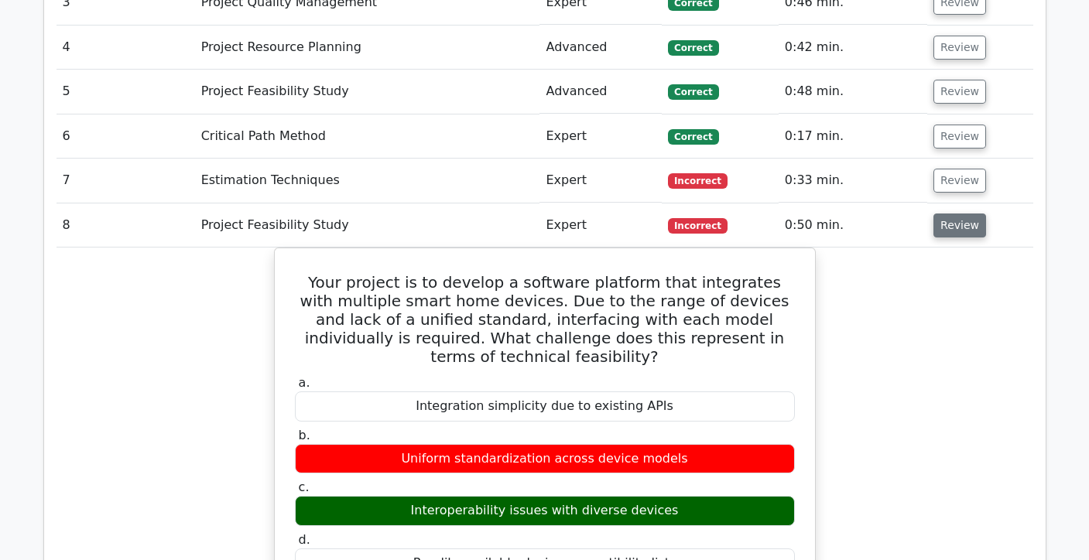
click at [960, 238] on button "Review" at bounding box center [960, 226] width 53 height 24
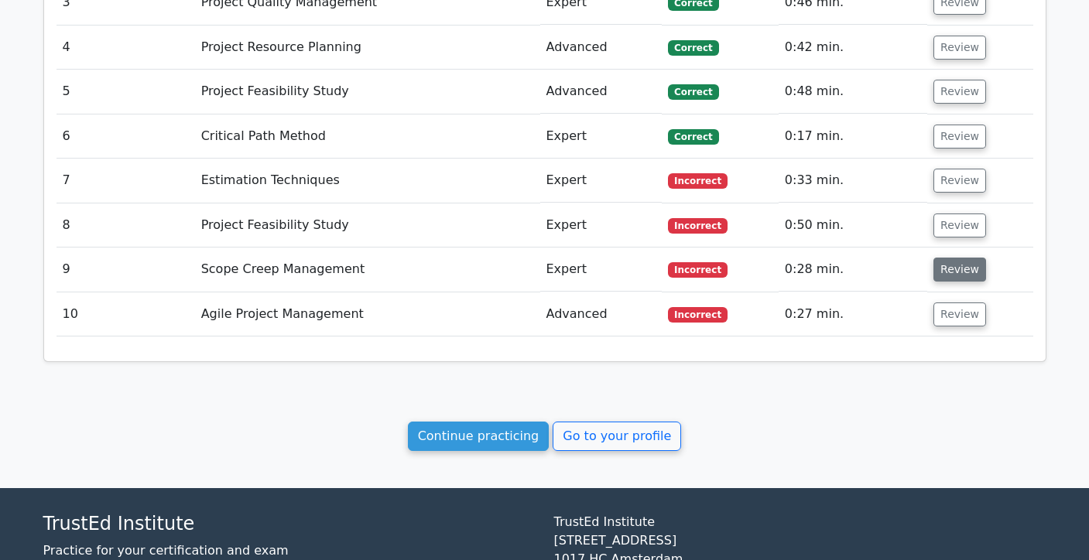
click at [955, 267] on button "Review" at bounding box center [960, 270] width 53 height 24
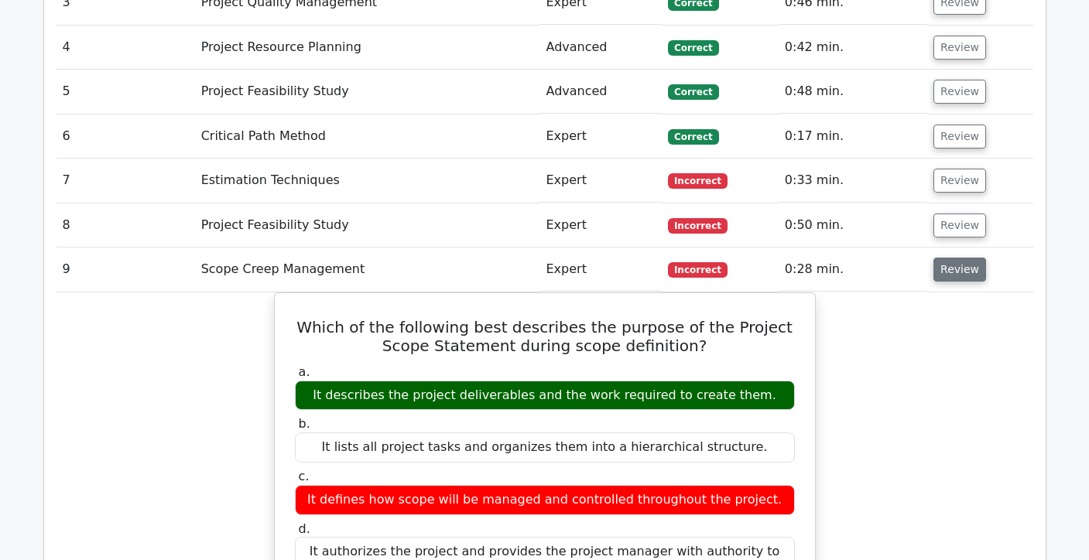
click at [954, 267] on button "Review" at bounding box center [960, 270] width 53 height 24
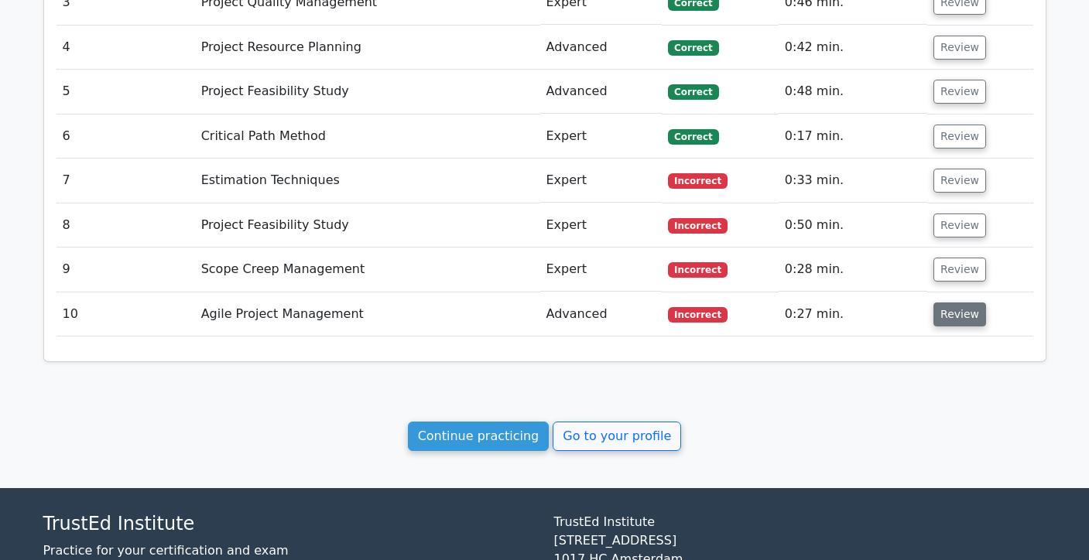
click at [948, 315] on button "Review" at bounding box center [960, 315] width 53 height 24
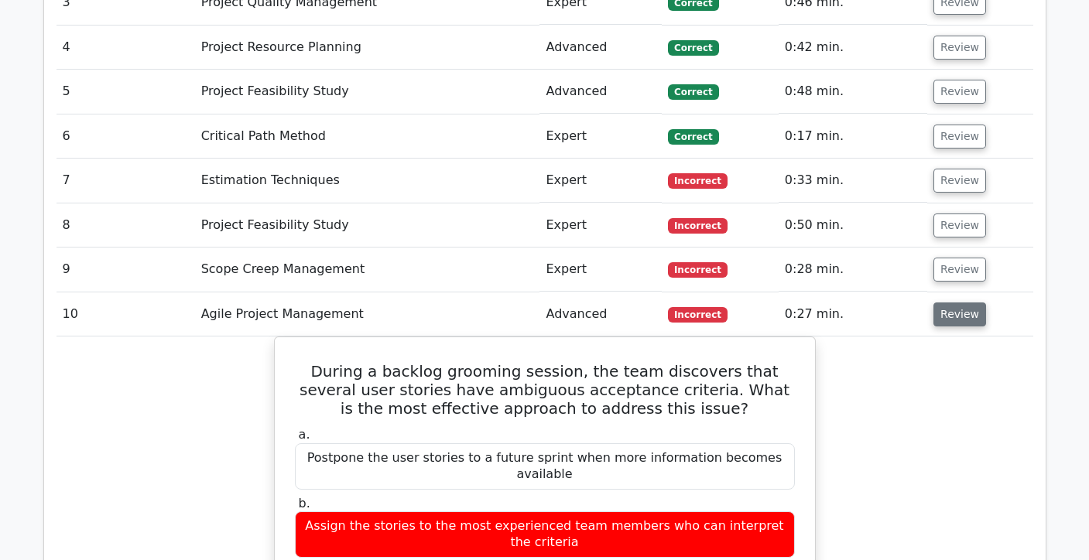
click at [948, 315] on button "Review" at bounding box center [960, 315] width 53 height 24
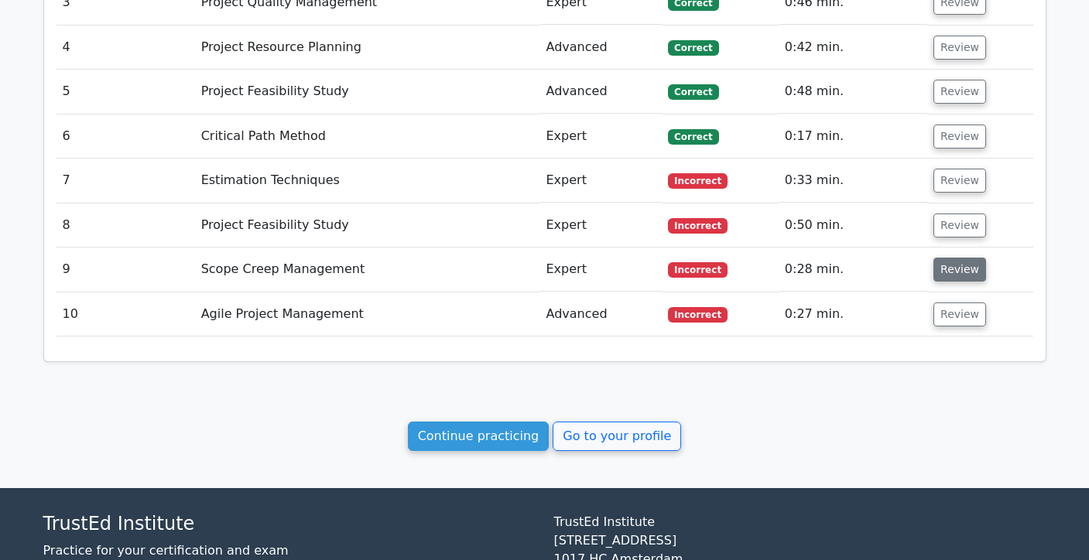
click at [936, 270] on button "Review" at bounding box center [960, 270] width 53 height 24
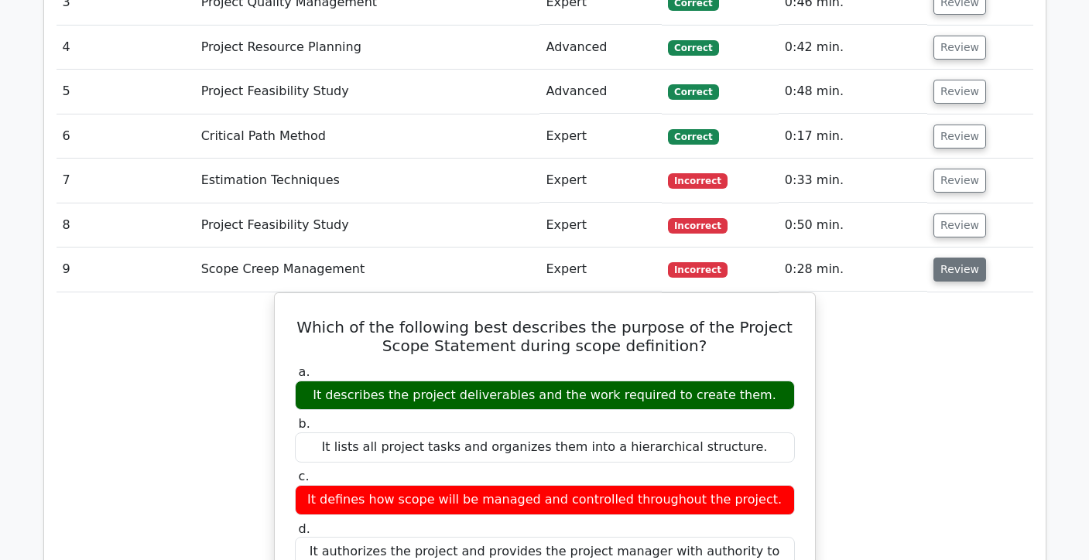
click at [958, 271] on button "Review" at bounding box center [960, 270] width 53 height 24
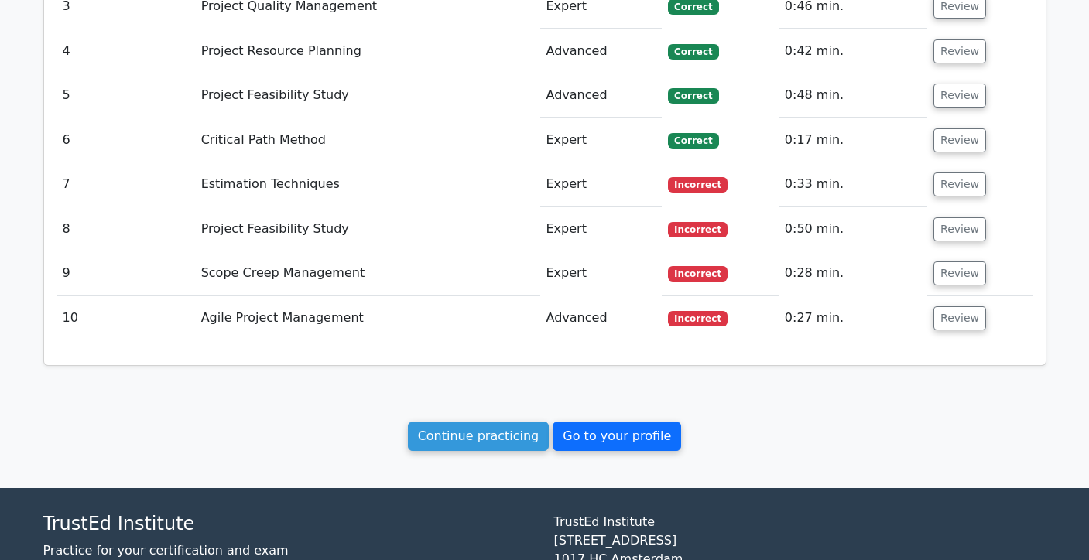
click at [573, 446] on link "Go to your profile" at bounding box center [617, 436] width 129 height 29
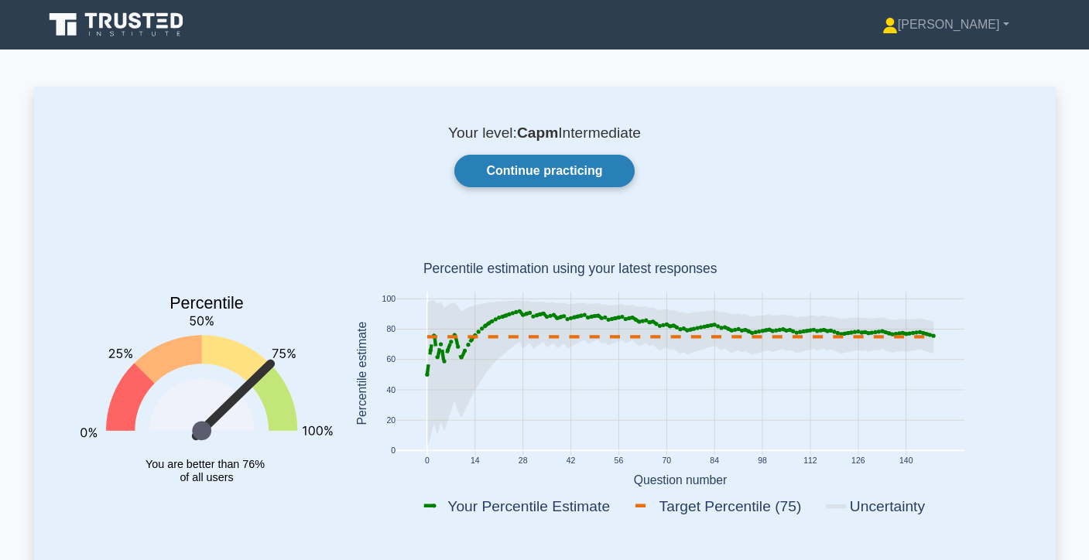
click at [606, 171] on link "Continue practicing" at bounding box center [544, 171] width 180 height 33
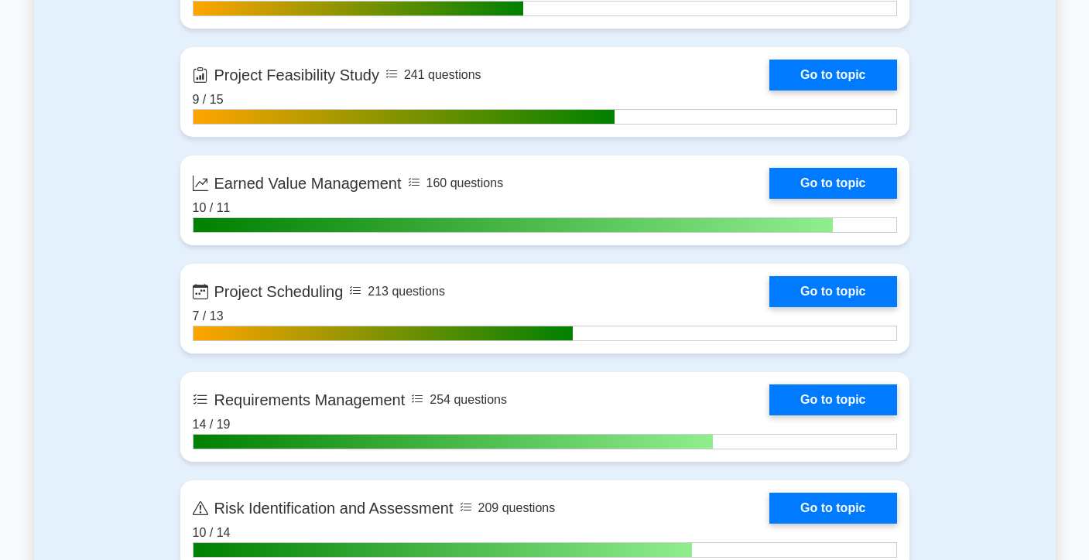
scroll to position [2227, 0]
